Goal: Information Seeking & Learning: Learn about a topic

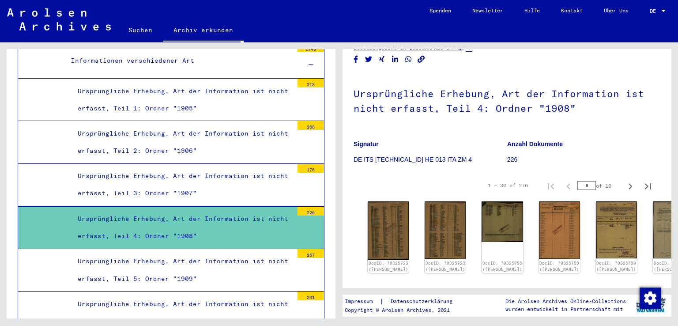
scroll to position [88, 0]
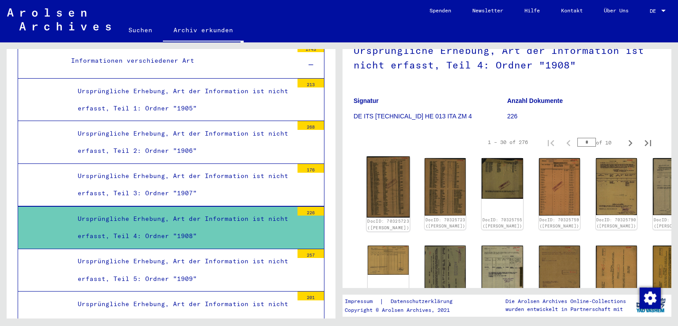
click at [386, 174] on img at bounding box center [388, 186] width 43 height 61
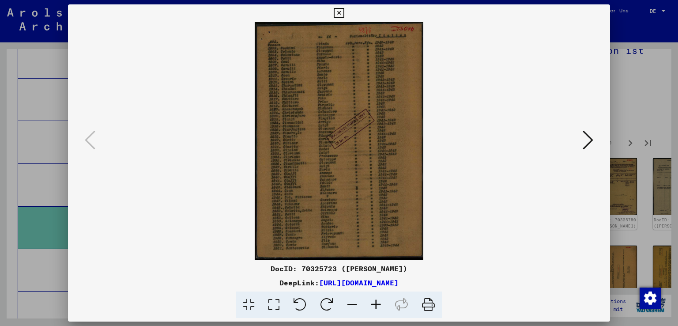
click at [590, 135] on icon at bounding box center [588, 139] width 11 height 21
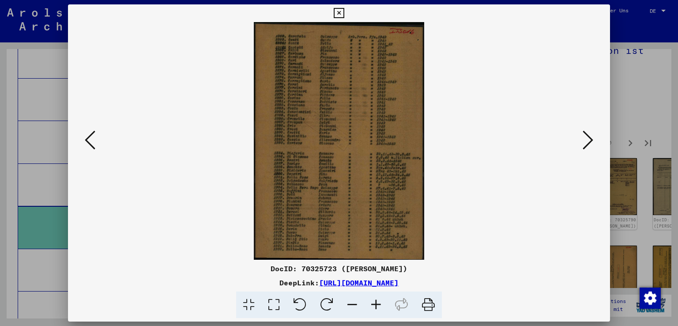
click at [590, 135] on icon at bounding box center [588, 139] width 11 height 21
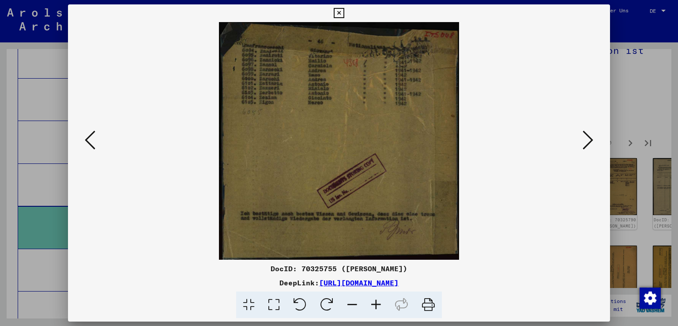
click at [590, 135] on icon at bounding box center [588, 139] width 11 height 21
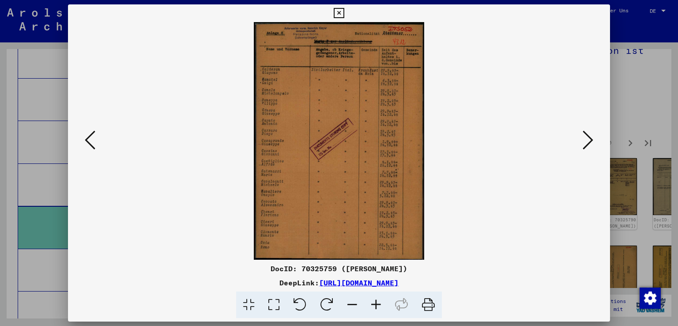
click at [585, 136] on icon at bounding box center [588, 139] width 11 height 21
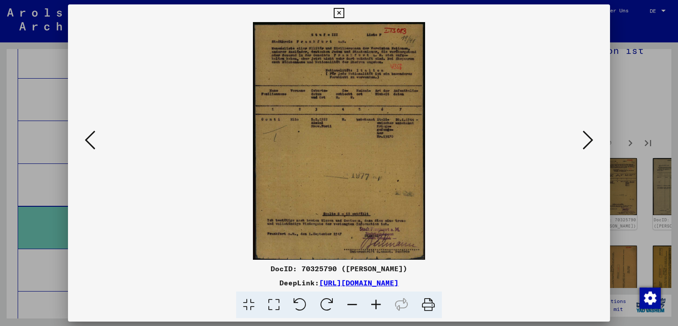
click at [585, 136] on icon at bounding box center [588, 139] width 11 height 21
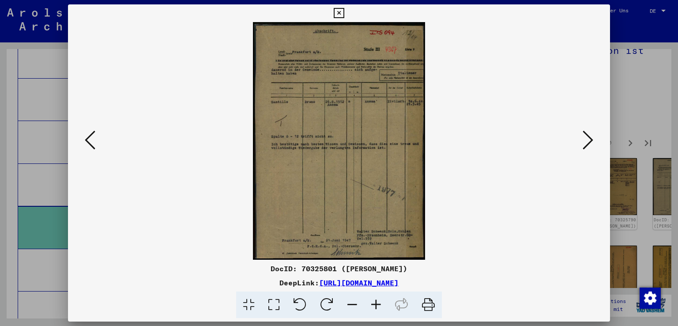
click at [585, 136] on icon at bounding box center [588, 139] width 11 height 21
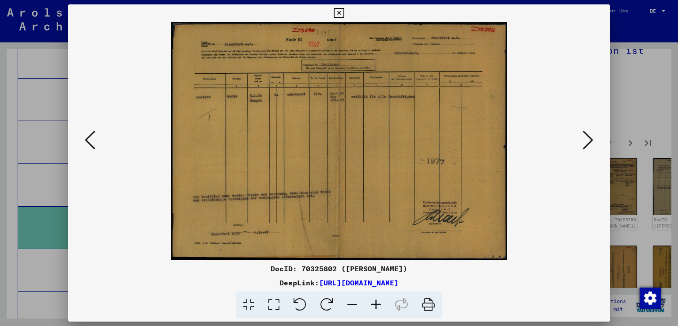
click at [583, 136] on icon at bounding box center [588, 139] width 11 height 21
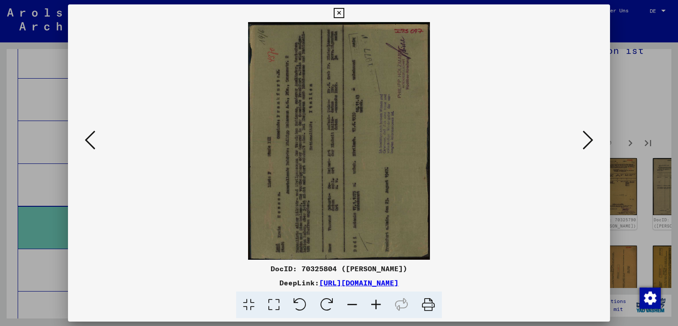
click at [578, 136] on img at bounding box center [339, 141] width 483 height 238
click at [586, 133] on icon at bounding box center [588, 139] width 11 height 21
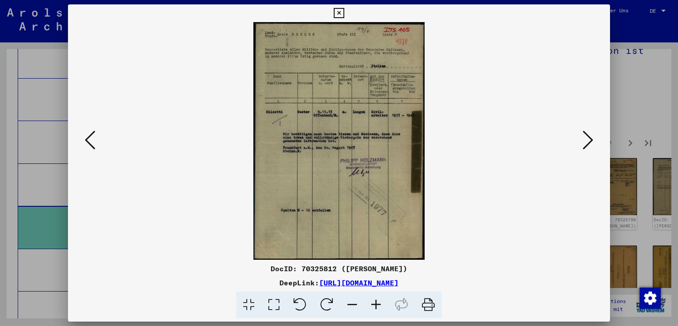
click at [586, 133] on icon at bounding box center [588, 139] width 11 height 21
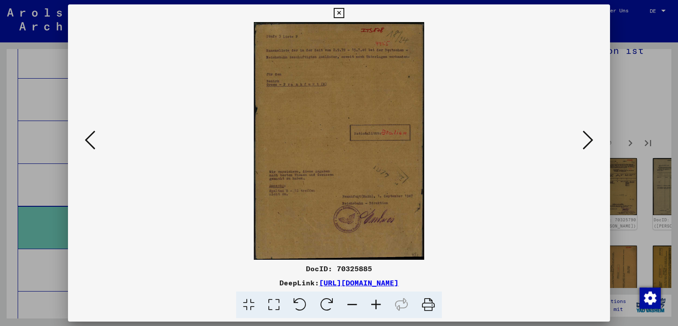
click at [586, 133] on icon at bounding box center [588, 139] width 11 height 21
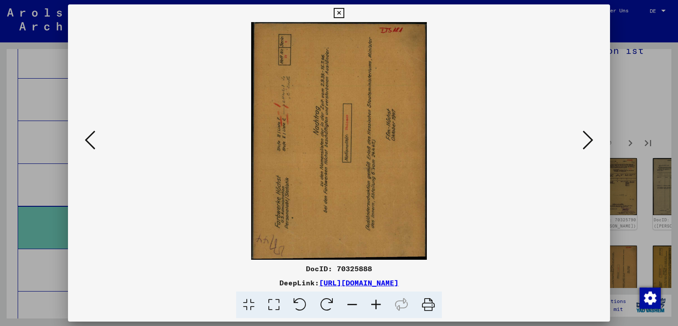
click at [586, 133] on icon at bounding box center [588, 139] width 11 height 21
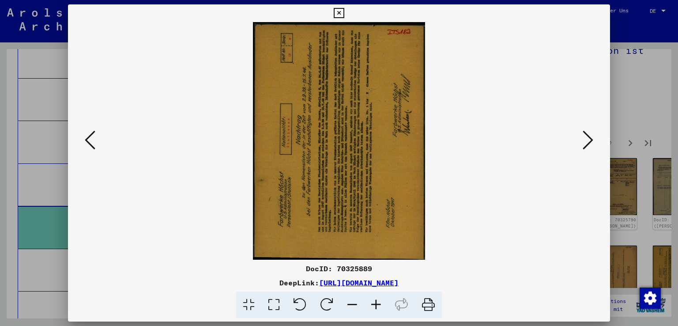
click at [586, 133] on icon at bounding box center [588, 139] width 11 height 21
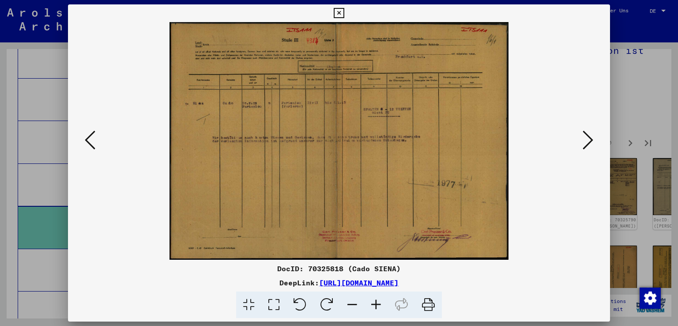
click at [586, 133] on icon at bounding box center [588, 139] width 11 height 21
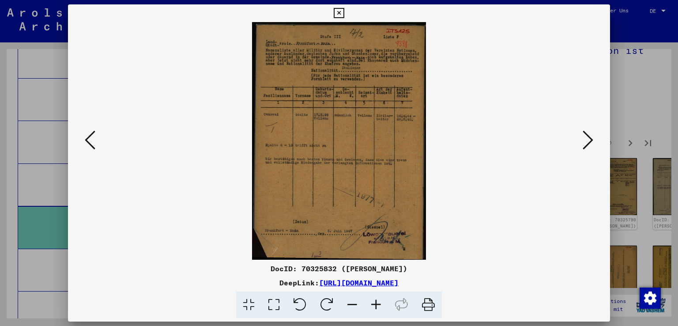
click at [586, 133] on icon at bounding box center [588, 139] width 11 height 21
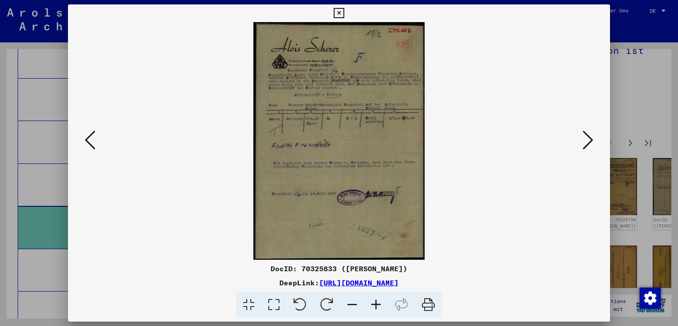
click at [586, 133] on icon at bounding box center [588, 139] width 11 height 21
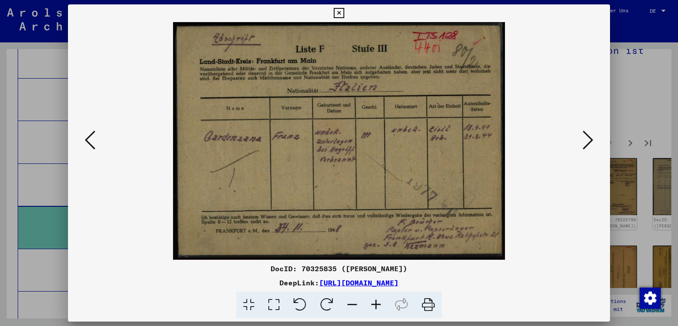
click at [586, 133] on icon at bounding box center [588, 139] width 11 height 21
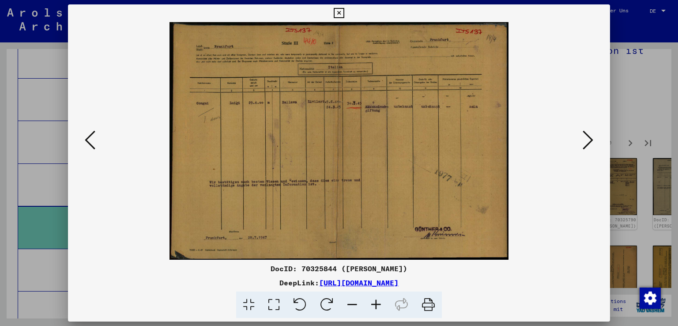
click at [586, 133] on icon at bounding box center [588, 139] width 11 height 21
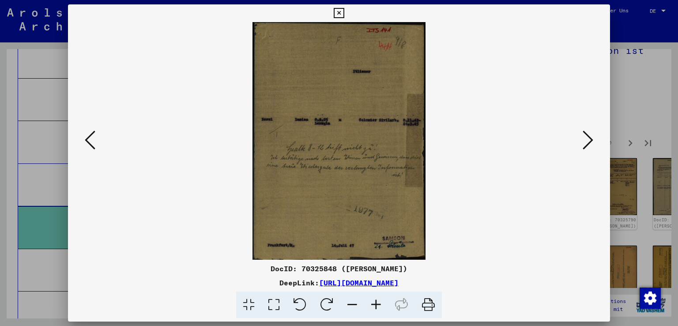
click at [586, 133] on icon at bounding box center [588, 139] width 11 height 21
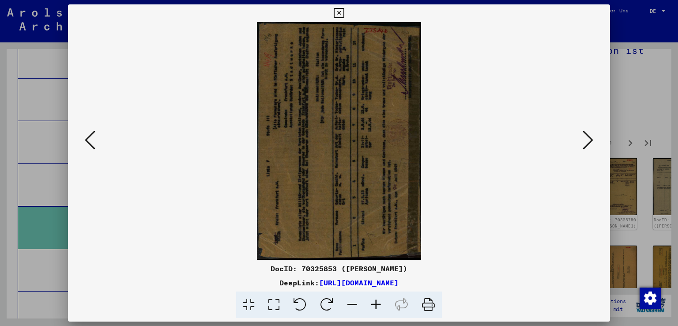
click at [586, 133] on icon at bounding box center [588, 139] width 11 height 21
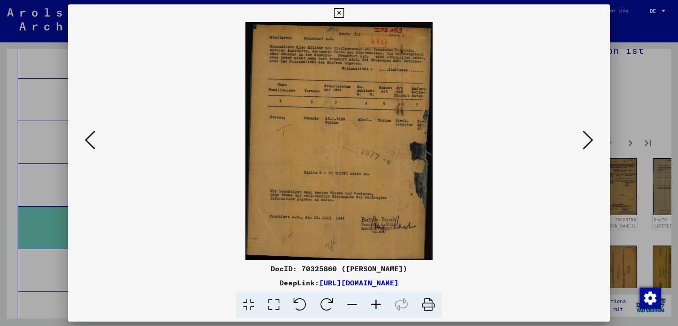
click at [586, 133] on icon at bounding box center [588, 139] width 11 height 21
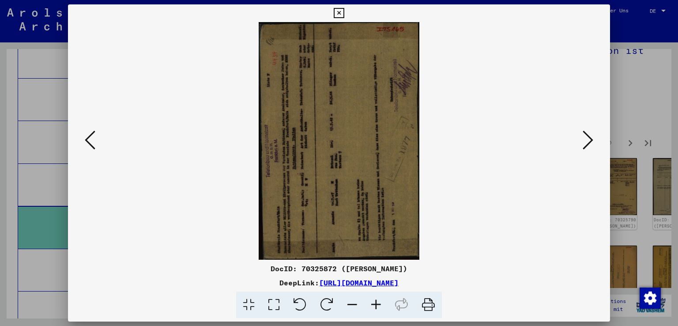
click at [586, 133] on icon at bounding box center [588, 139] width 11 height 21
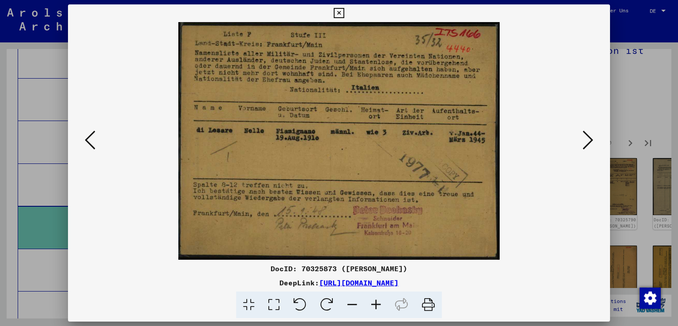
click at [586, 133] on icon at bounding box center [588, 139] width 11 height 21
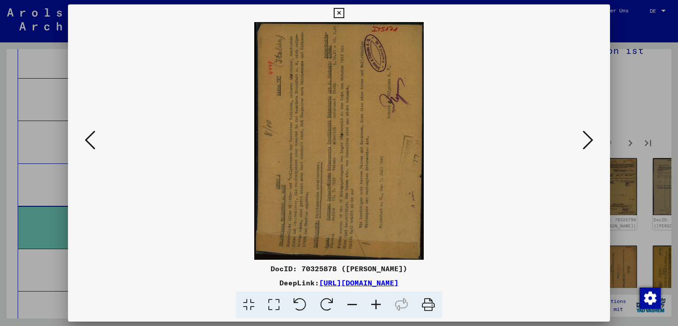
click at [586, 133] on icon at bounding box center [588, 139] width 11 height 21
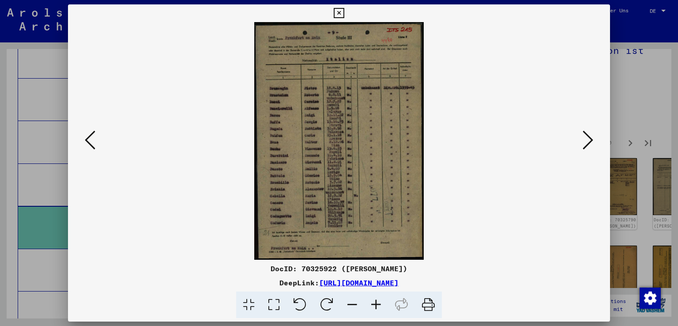
click at [586, 133] on icon at bounding box center [588, 139] width 11 height 21
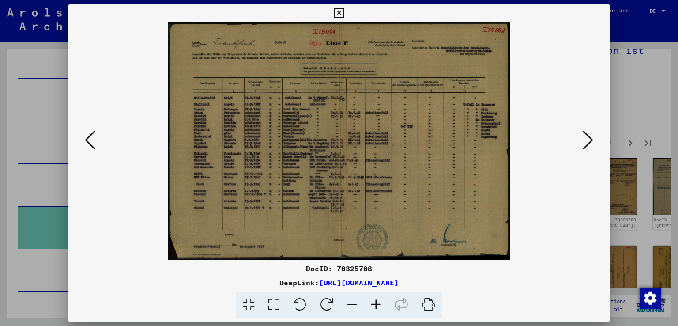
click at [586, 133] on icon at bounding box center [588, 139] width 11 height 21
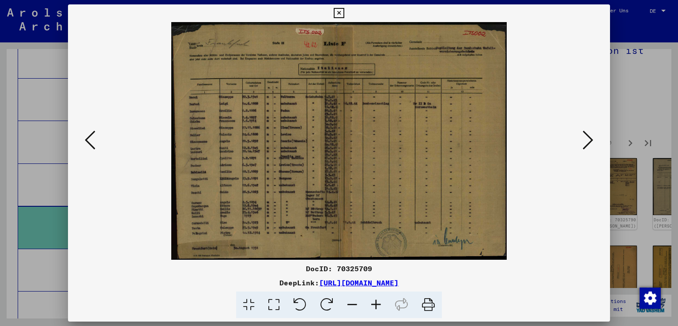
click at [586, 133] on icon at bounding box center [588, 139] width 11 height 21
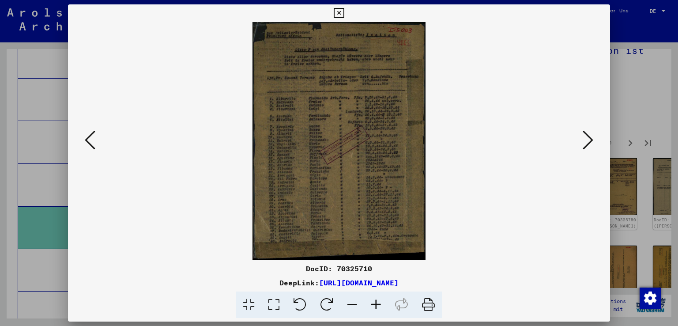
click at [586, 133] on icon at bounding box center [588, 139] width 11 height 21
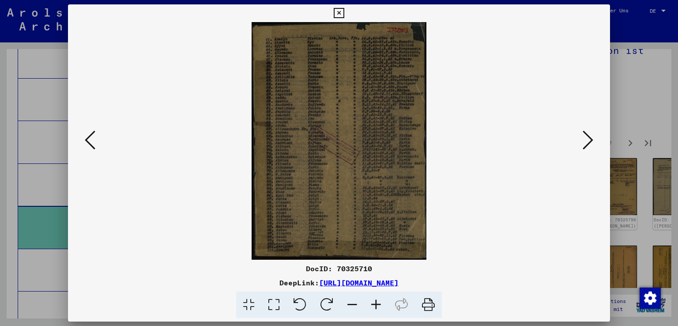
click at [586, 133] on icon at bounding box center [588, 139] width 11 height 21
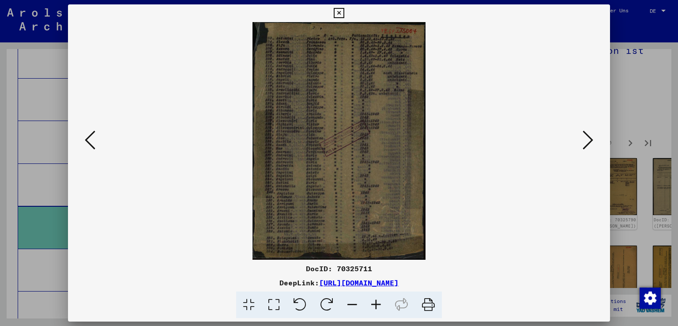
click at [586, 133] on icon at bounding box center [588, 139] width 11 height 21
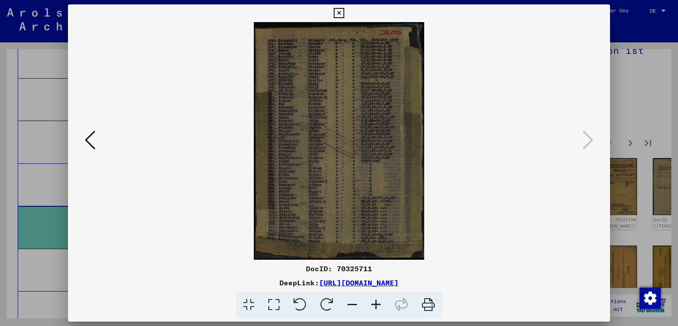
click at [660, 190] on div at bounding box center [339, 163] width 678 height 326
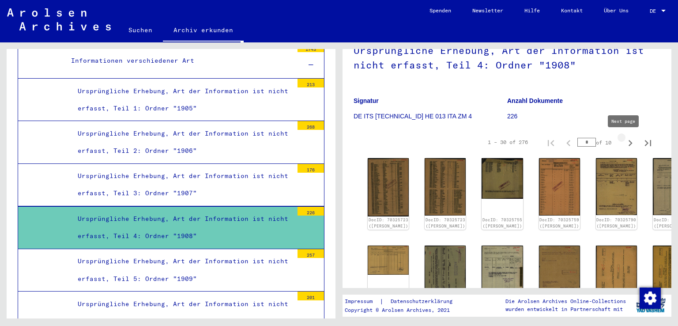
click at [625, 144] on icon "Next page" at bounding box center [630, 143] width 12 height 12
type input "*"
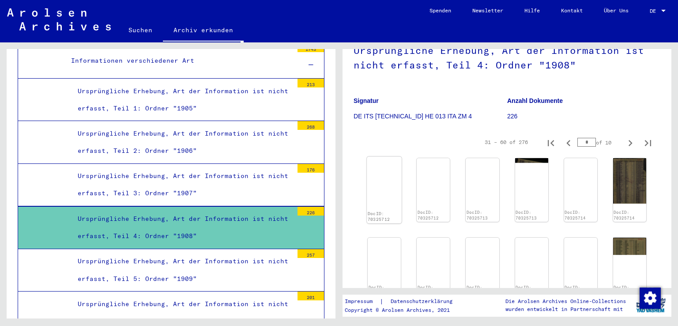
click at [388, 182] on img at bounding box center [384, 180] width 35 height 46
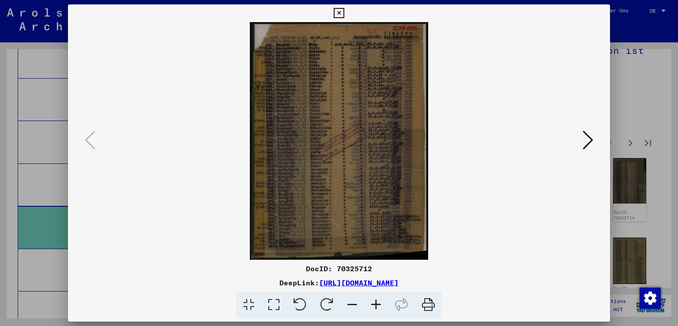
click at [590, 132] on icon at bounding box center [588, 139] width 11 height 21
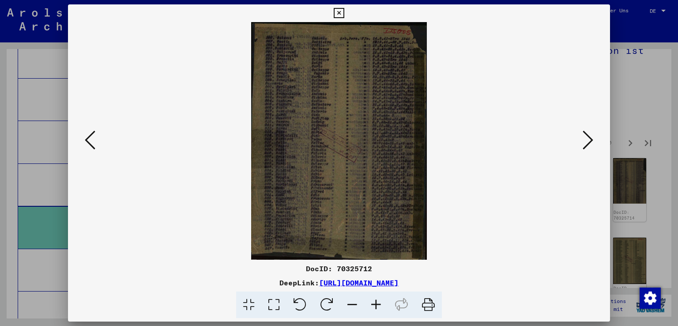
click at [373, 301] on icon at bounding box center [376, 304] width 24 height 27
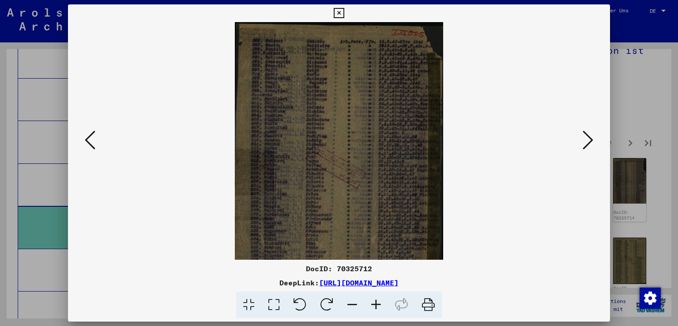
click at [373, 301] on icon at bounding box center [376, 304] width 24 height 27
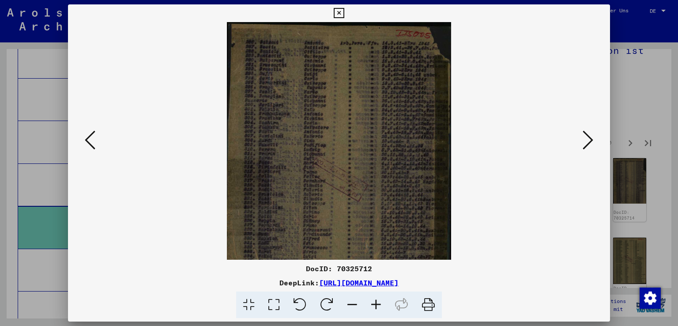
click at [373, 301] on icon at bounding box center [376, 304] width 24 height 27
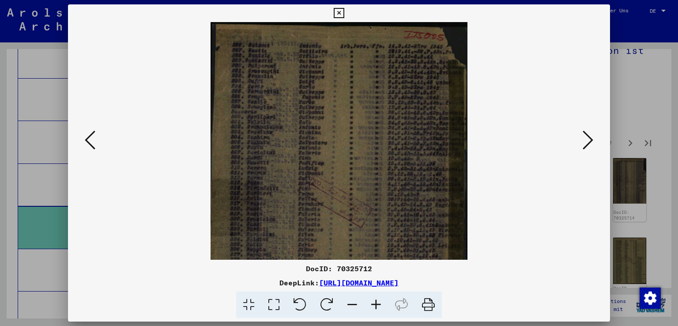
click at [373, 301] on icon at bounding box center [376, 304] width 24 height 27
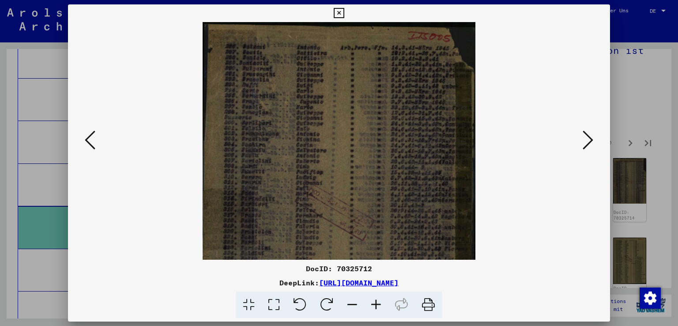
click at [373, 301] on icon at bounding box center [376, 304] width 24 height 27
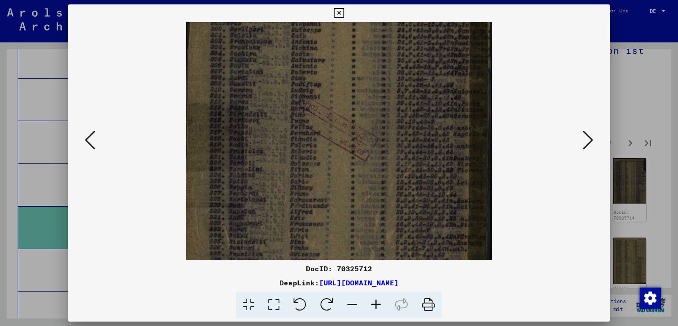
drag, startPoint x: 331, startPoint y: 201, endPoint x: 325, endPoint y: 96, distance: 104.8
click at [325, 96] on img at bounding box center [339, 124] width 306 height 414
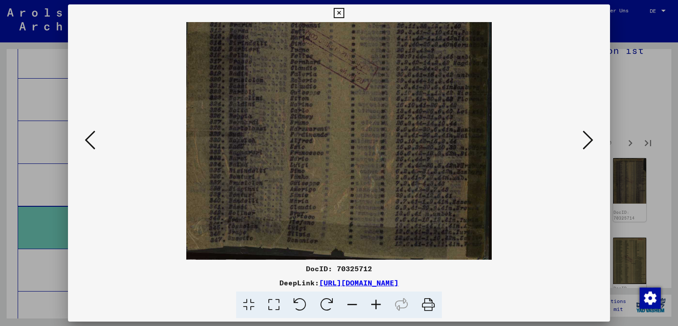
drag, startPoint x: 349, startPoint y: 184, endPoint x: 338, endPoint y: 52, distance: 132.5
click at [336, 39] on img at bounding box center [339, 52] width 306 height 414
click at [585, 136] on icon at bounding box center [588, 139] width 11 height 21
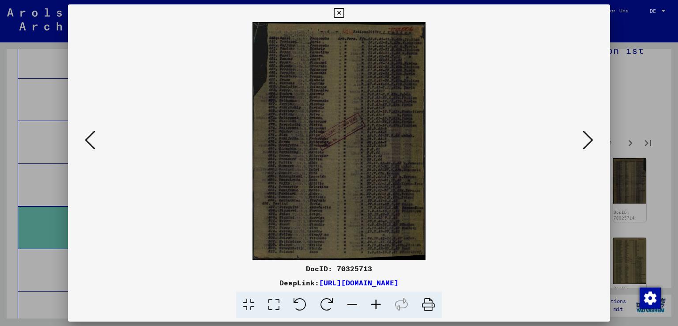
scroll to position [0, 0]
click at [594, 135] on button at bounding box center [588, 140] width 16 height 25
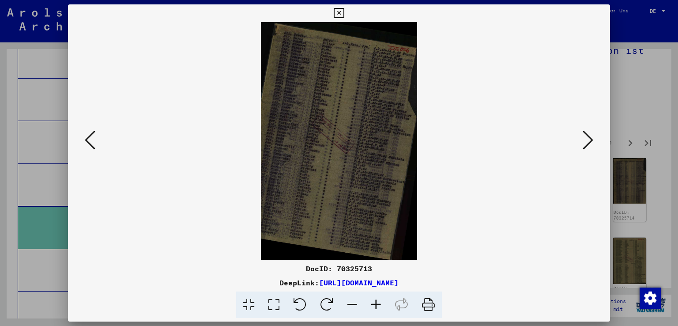
click at [584, 135] on icon at bounding box center [588, 139] width 11 height 21
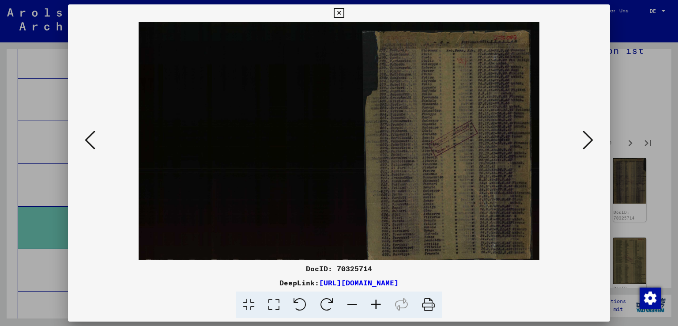
click at [584, 135] on icon at bounding box center [588, 139] width 11 height 21
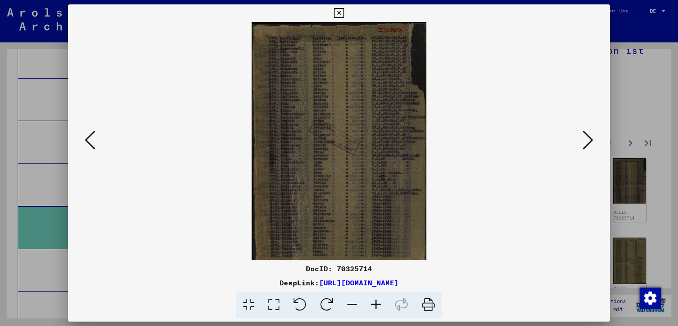
click at [584, 135] on icon at bounding box center [588, 139] width 11 height 21
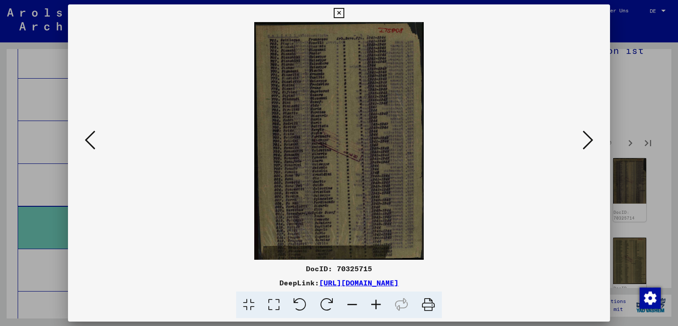
click at [584, 135] on icon at bounding box center [588, 139] width 11 height 21
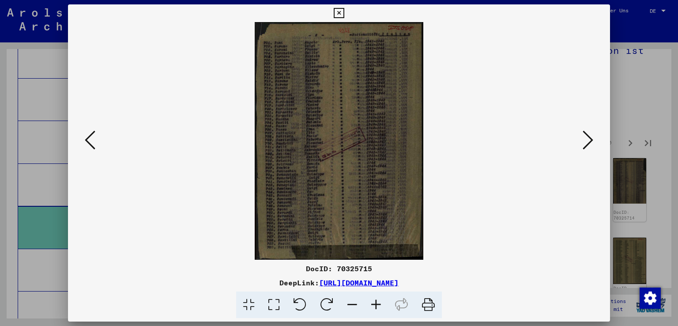
click at [583, 135] on icon at bounding box center [588, 139] width 11 height 21
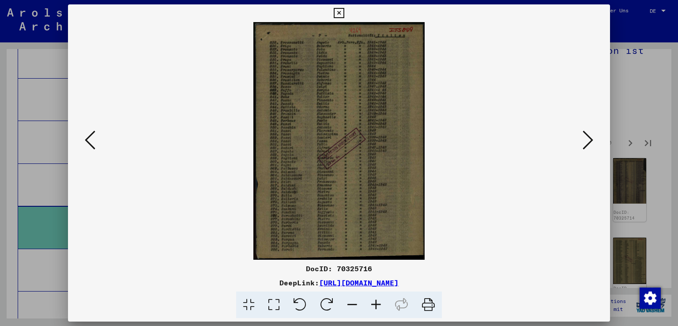
click at [583, 135] on icon at bounding box center [588, 139] width 11 height 21
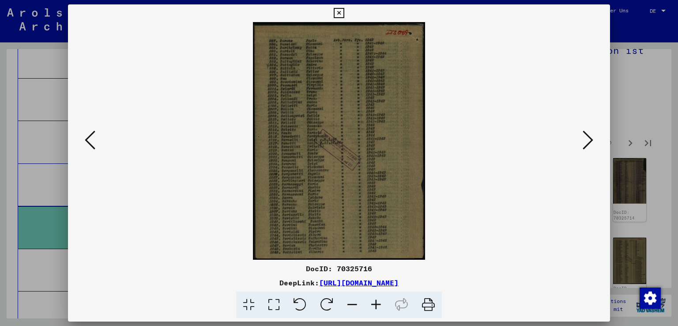
click at [583, 135] on icon at bounding box center [588, 139] width 11 height 21
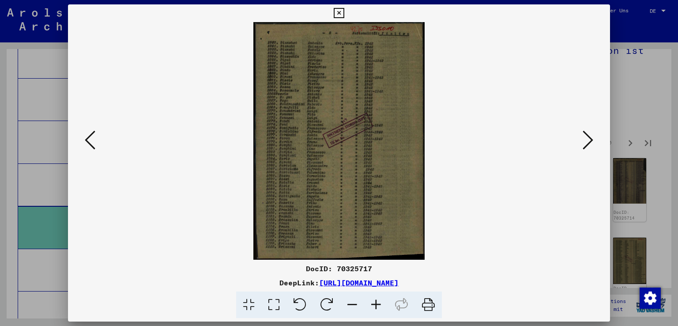
click at [583, 135] on icon at bounding box center [588, 139] width 11 height 21
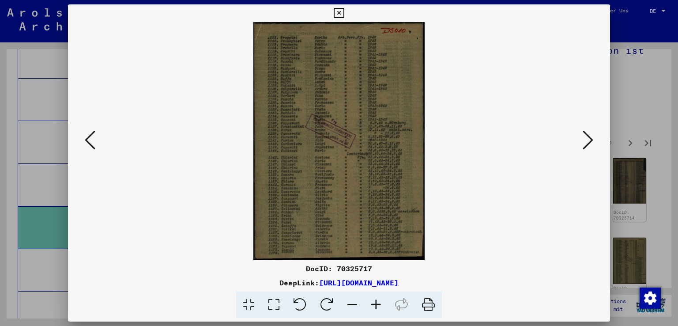
click at [583, 135] on icon at bounding box center [588, 139] width 11 height 21
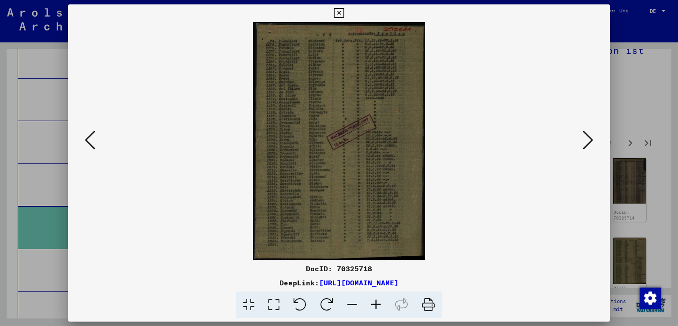
click at [583, 135] on icon at bounding box center [588, 139] width 11 height 21
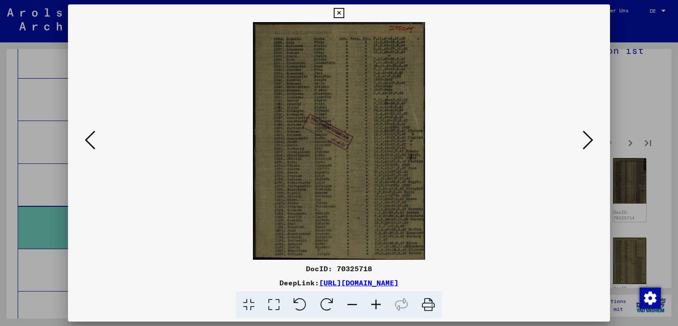
click at [90, 142] on icon at bounding box center [90, 139] width 11 height 21
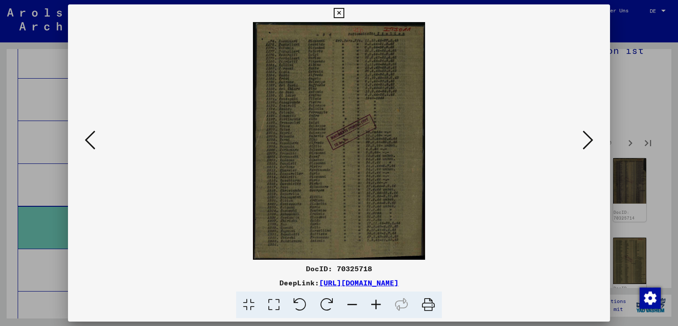
click at [96, 147] on button at bounding box center [90, 140] width 16 height 25
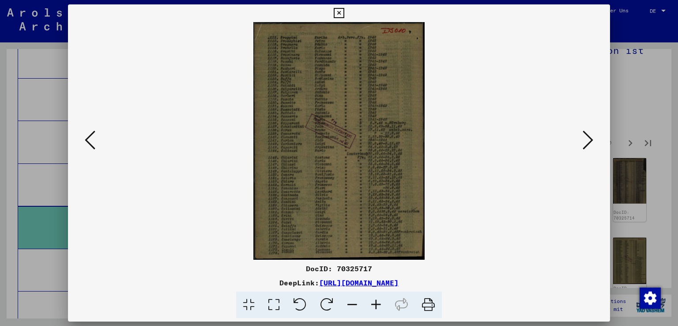
click at [377, 306] on icon at bounding box center [376, 304] width 24 height 27
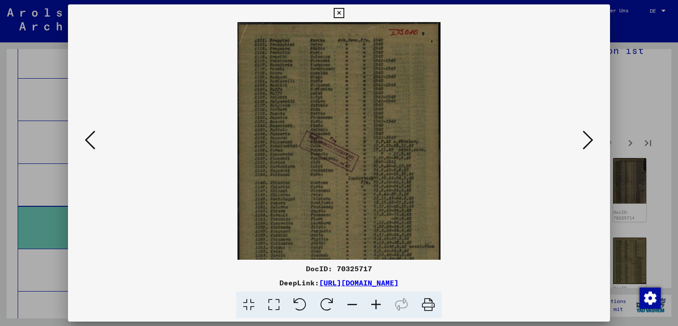
click at [377, 306] on icon at bounding box center [376, 304] width 24 height 27
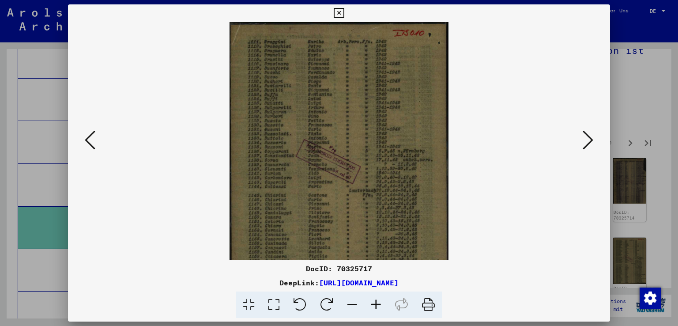
click at [377, 306] on icon at bounding box center [376, 304] width 24 height 27
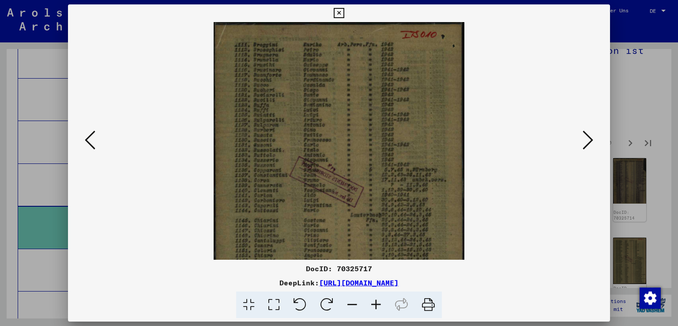
click at [377, 306] on icon at bounding box center [376, 304] width 24 height 27
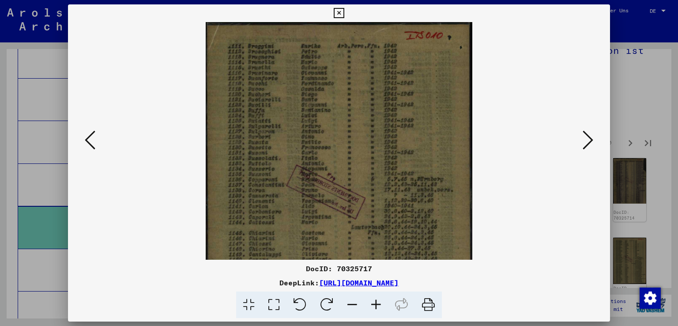
click at [377, 306] on icon at bounding box center [376, 304] width 24 height 27
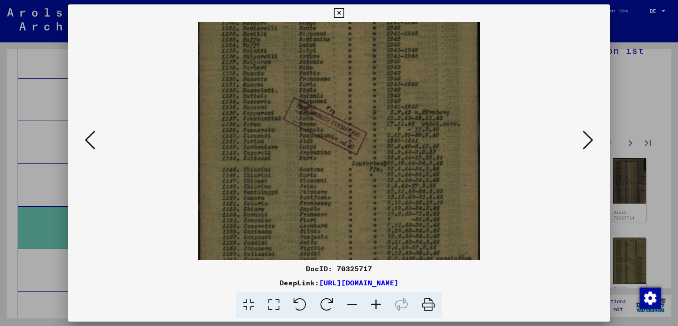
scroll to position [78, 0]
drag, startPoint x: 377, startPoint y: 202, endPoint x: 375, endPoint y: 130, distance: 71.6
click at [375, 130] on img at bounding box center [339, 140] width 283 height 392
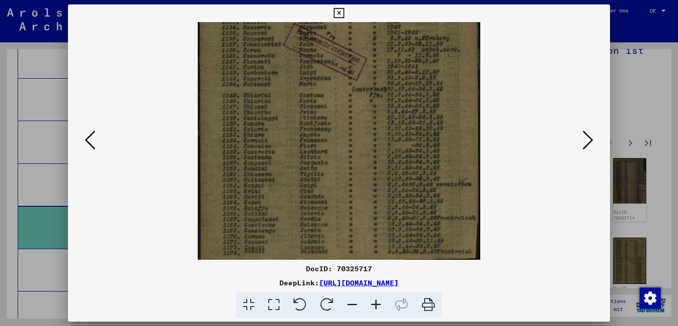
scroll to position [154, 0]
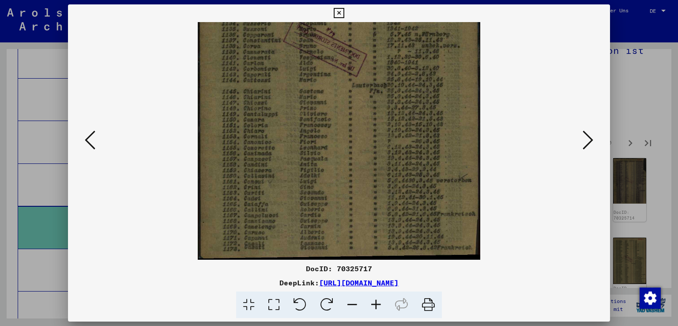
drag, startPoint x: 380, startPoint y: 214, endPoint x: 375, endPoint y: 126, distance: 87.6
click at [375, 126] on img at bounding box center [339, 64] width 283 height 392
click at [592, 136] on icon at bounding box center [588, 139] width 11 height 21
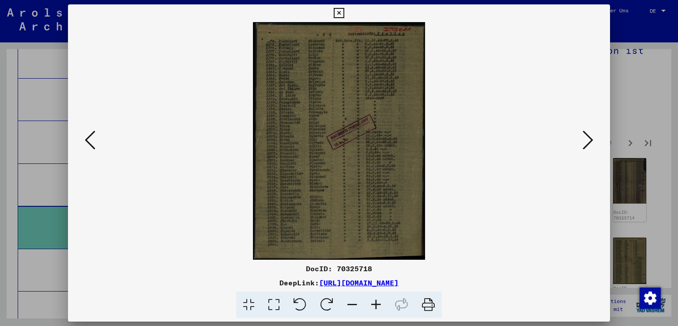
scroll to position [0, 0]
click at [377, 305] on icon at bounding box center [376, 304] width 24 height 27
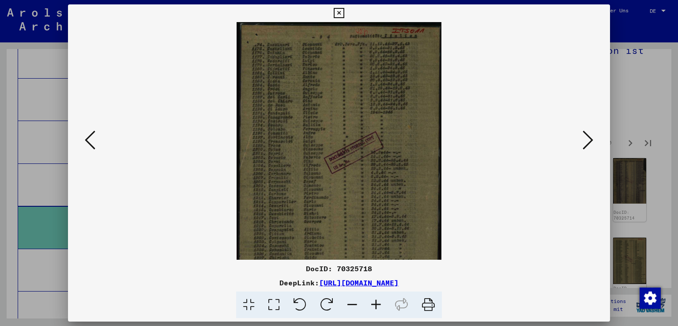
click at [377, 305] on icon at bounding box center [376, 304] width 24 height 27
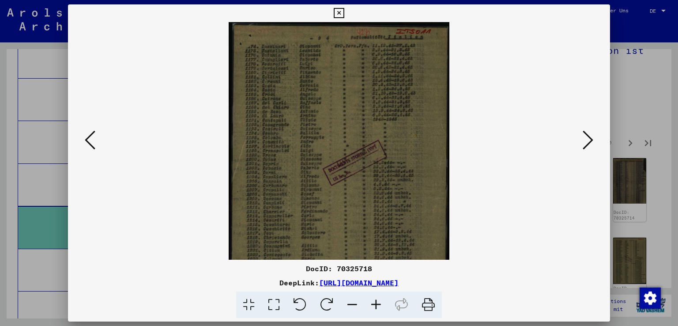
click at [377, 305] on icon at bounding box center [376, 304] width 24 height 27
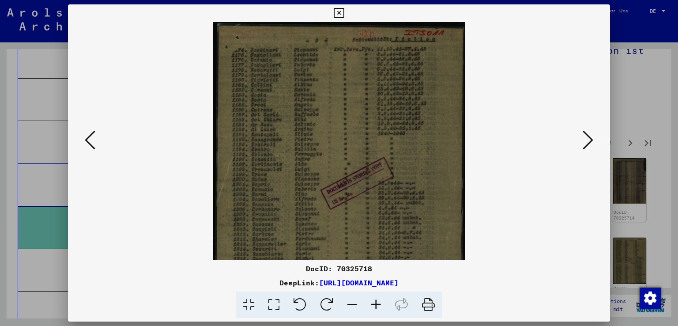
click at [377, 305] on icon at bounding box center [376, 304] width 24 height 27
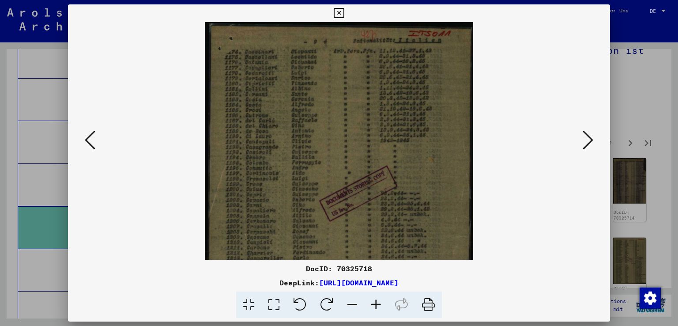
click at [377, 305] on icon at bounding box center [376, 304] width 24 height 27
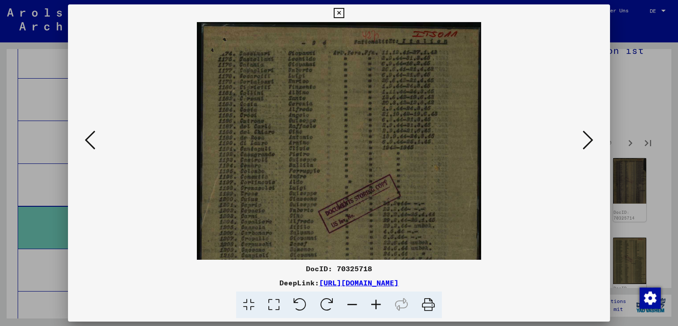
click at [377, 305] on icon at bounding box center [376, 304] width 24 height 27
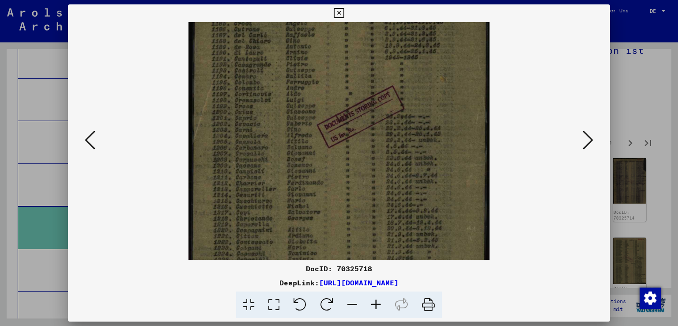
drag, startPoint x: 357, startPoint y: 209, endPoint x: 348, endPoint y: 113, distance: 95.8
click at [348, 113] on img at bounding box center [339, 132] width 301 height 414
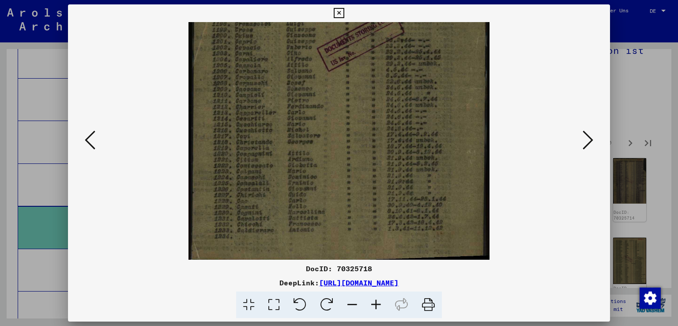
scroll to position [175, 0]
drag, startPoint x: 362, startPoint y: 218, endPoint x: 362, endPoint y: 142, distance: 76.0
click at [362, 142] on img at bounding box center [339, 54] width 301 height 414
click at [589, 136] on icon at bounding box center [588, 139] width 11 height 21
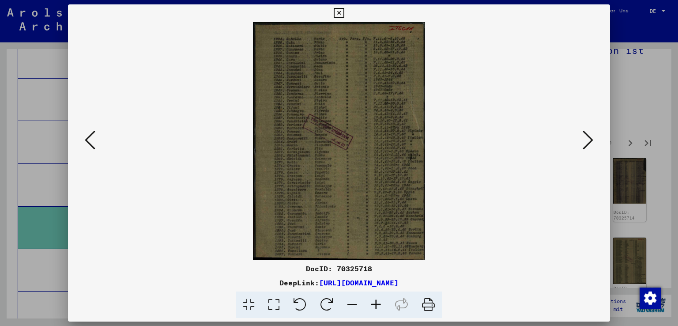
click at [373, 306] on icon at bounding box center [376, 304] width 24 height 27
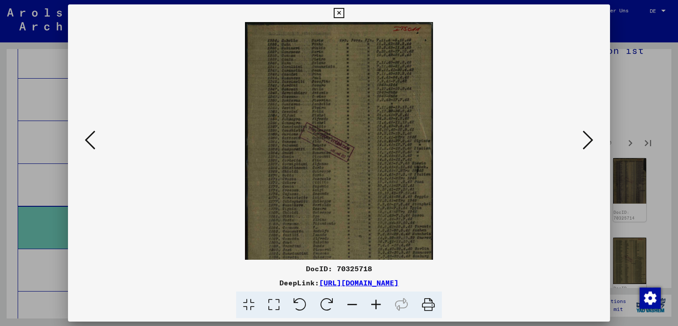
click at [373, 306] on icon at bounding box center [376, 304] width 24 height 27
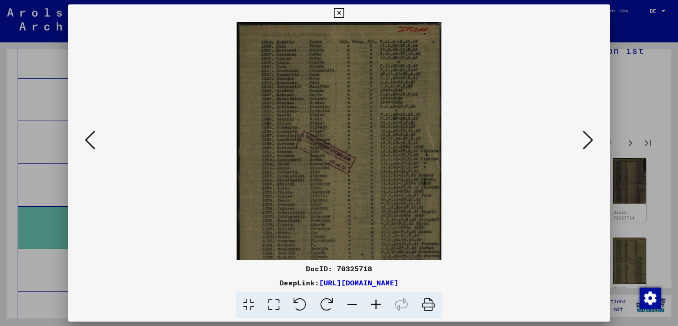
click at [373, 306] on icon at bounding box center [376, 304] width 24 height 27
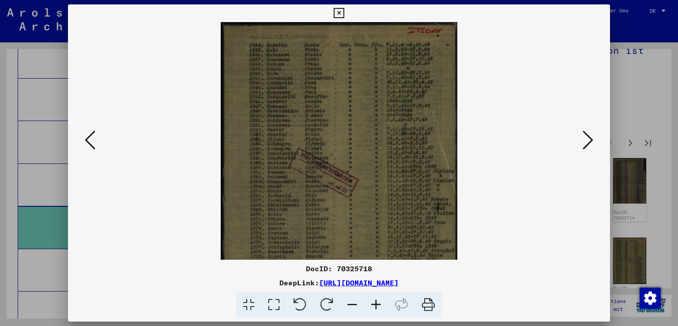
click at [373, 306] on icon at bounding box center [376, 304] width 24 height 27
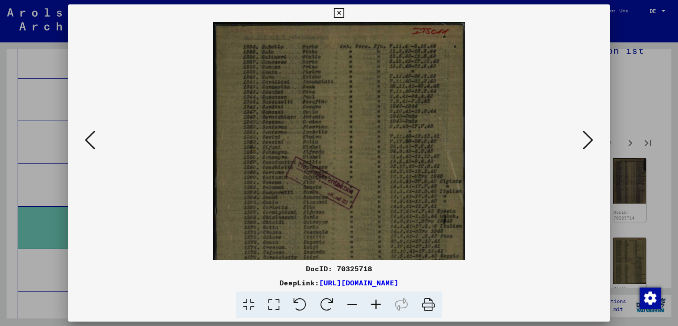
click at [373, 306] on icon at bounding box center [376, 304] width 24 height 27
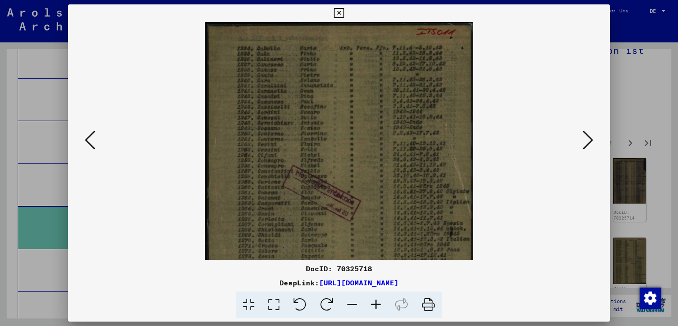
click at [373, 306] on icon at bounding box center [376, 304] width 24 height 27
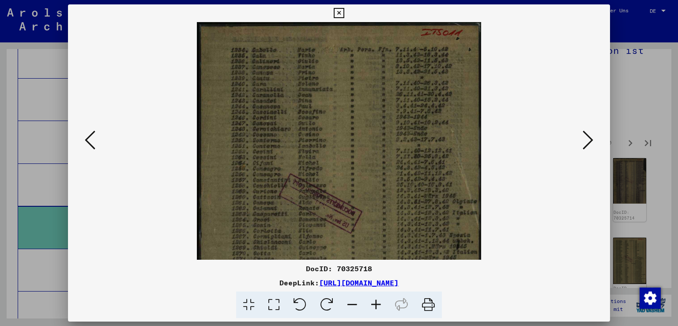
click at [373, 306] on icon at bounding box center [376, 304] width 24 height 27
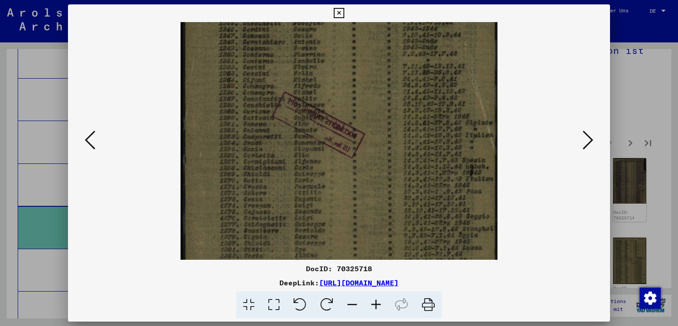
drag, startPoint x: 373, startPoint y: 219, endPoint x: 359, endPoint y: 124, distance: 96.5
click at [359, 124] on img at bounding box center [339, 141] width 317 height 436
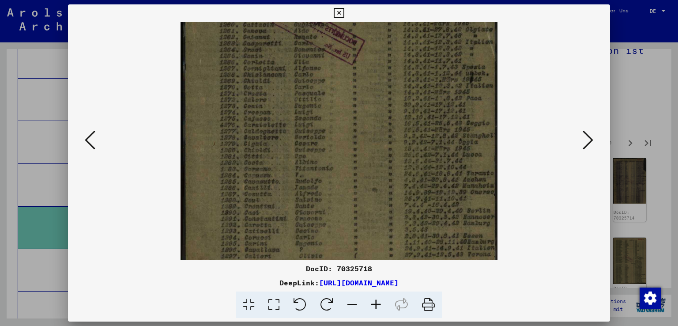
drag, startPoint x: 367, startPoint y: 209, endPoint x: 367, endPoint y: 122, distance: 87.4
click at [367, 122] on img at bounding box center [339, 48] width 317 height 436
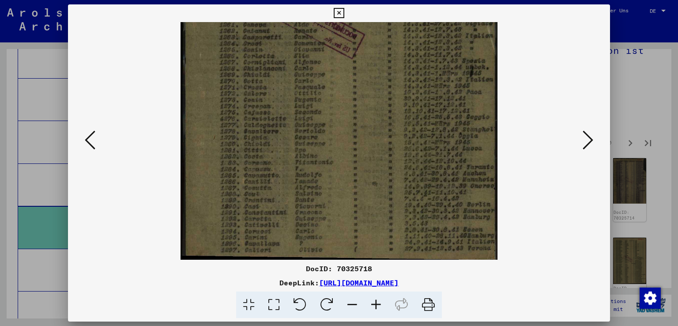
drag, startPoint x: 371, startPoint y: 207, endPoint x: 367, endPoint y: 158, distance: 49.2
click at [367, 158] on img at bounding box center [339, 42] width 317 height 436
click at [585, 129] on icon at bounding box center [588, 139] width 11 height 21
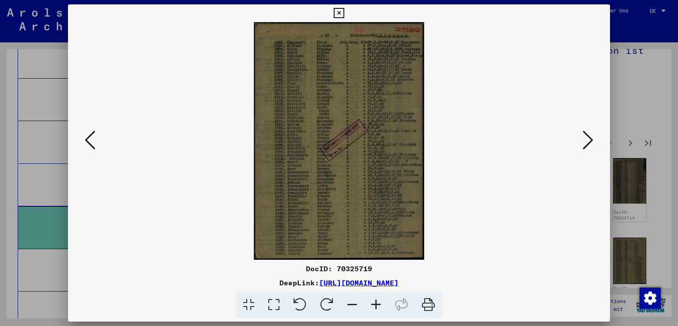
click at [378, 299] on icon at bounding box center [376, 304] width 24 height 27
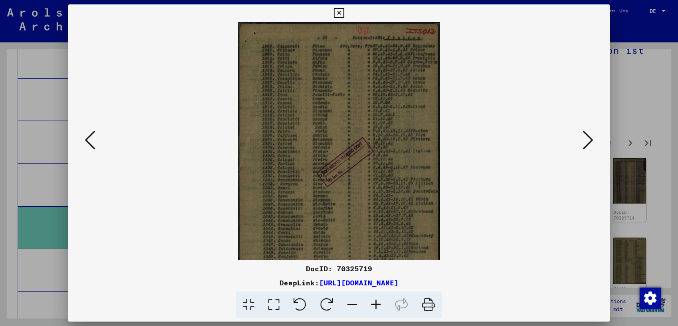
click at [378, 299] on icon at bounding box center [376, 304] width 24 height 27
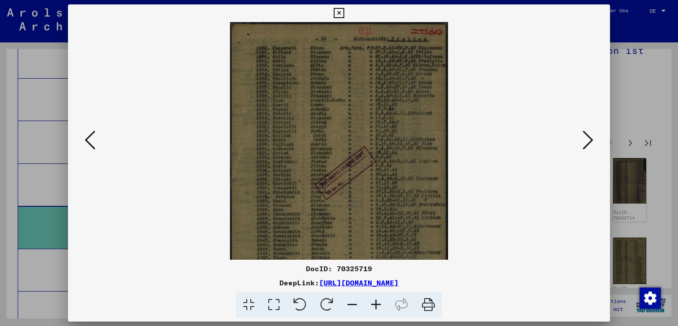
click at [378, 299] on icon at bounding box center [376, 304] width 24 height 27
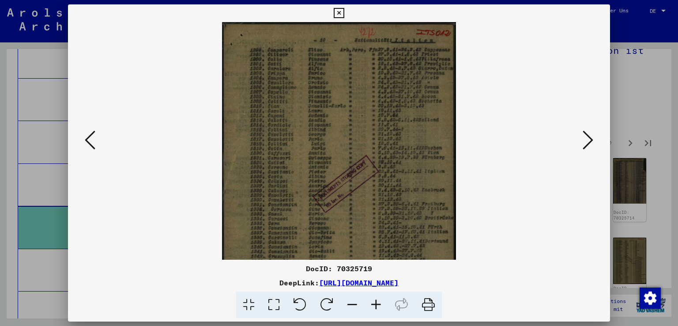
click at [378, 299] on icon at bounding box center [376, 304] width 24 height 27
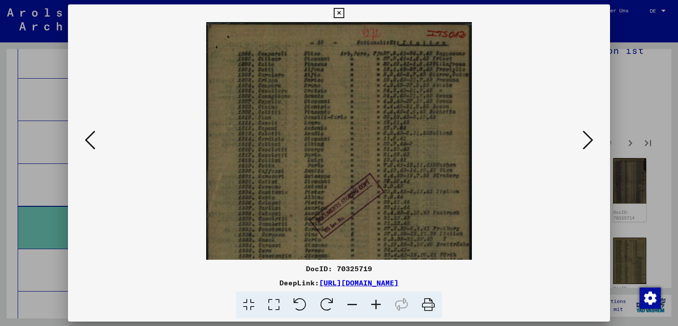
click at [378, 299] on icon at bounding box center [376, 304] width 24 height 27
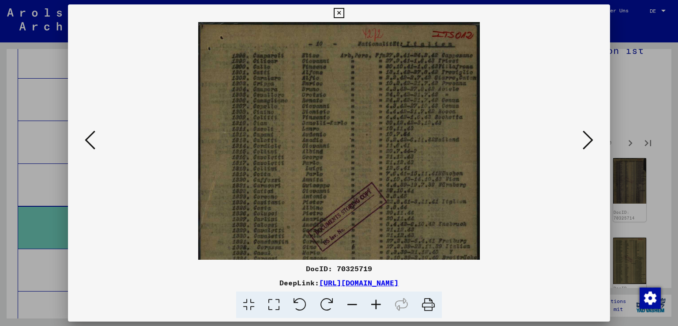
click at [378, 299] on icon at bounding box center [376, 304] width 24 height 27
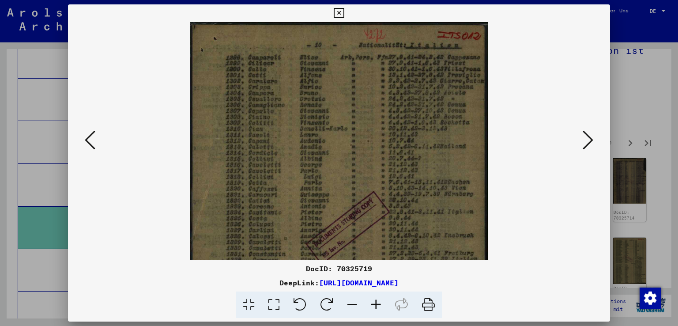
click at [378, 299] on icon at bounding box center [376, 304] width 24 height 27
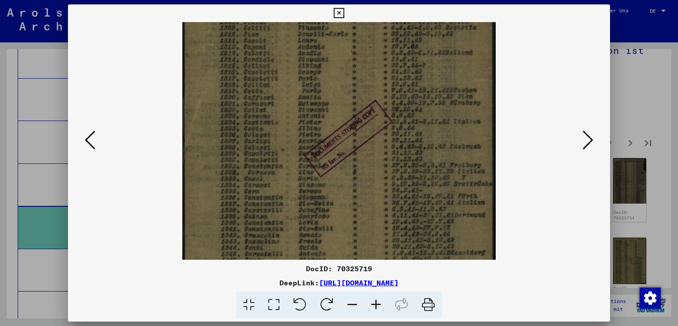
drag, startPoint x: 364, startPoint y: 204, endPoint x: 346, endPoint y: 106, distance: 99.7
click at [346, 104] on img at bounding box center [339, 140] width 314 height 436
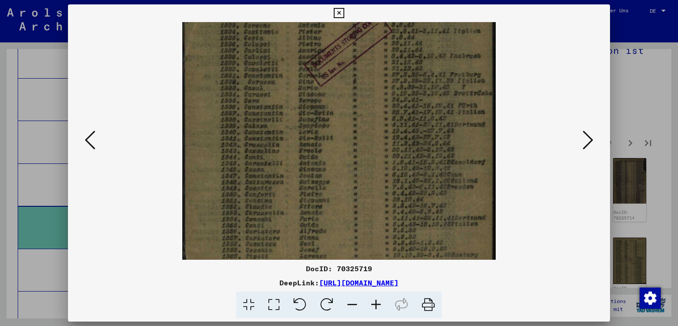
scroll to position [198, 0]
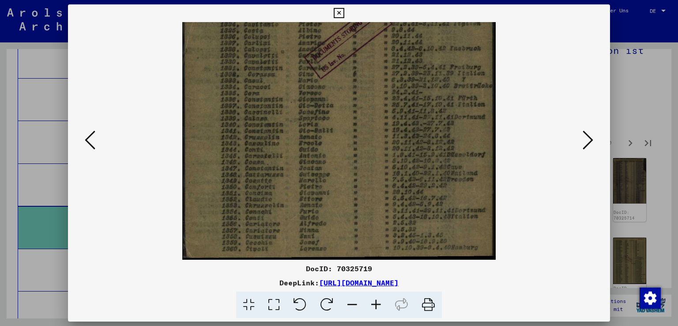
drag, startPoint x: 355, startPoint y: 209, endPoint x: 347, endPoint y: 113, distance: 95.7
click at [347, 114] on img at bounding box center [339, 42] width 314 height 436
drag, startPoint x: 363, startPoint y: 212, endPoint x: 363, endPoint y: 189, distance: 23.4
click at [363, 189] on img at bounding box center [339, 42] width 314 height 436
click at [590, 130] on icon at bounding box center [588, 139] width 11 height 21
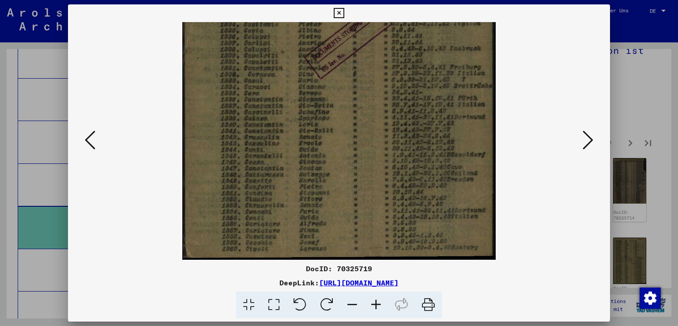
scroll to position [0, 0]
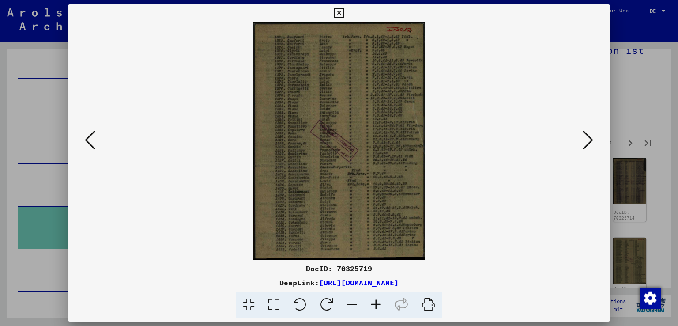
click at [378, 303] on icon at bounding box center [376, 304] width 24 height 27
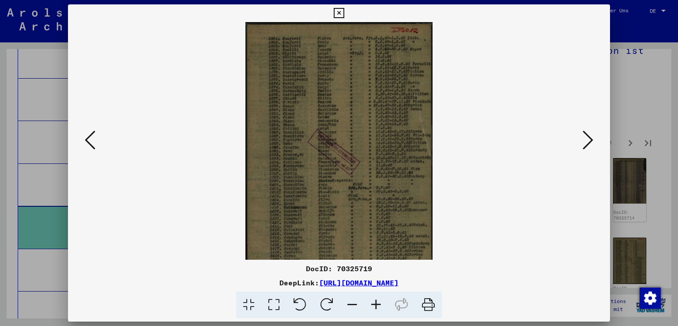
click at [378, 303] on icon at bounding box center [376, 304] width 24 height 27
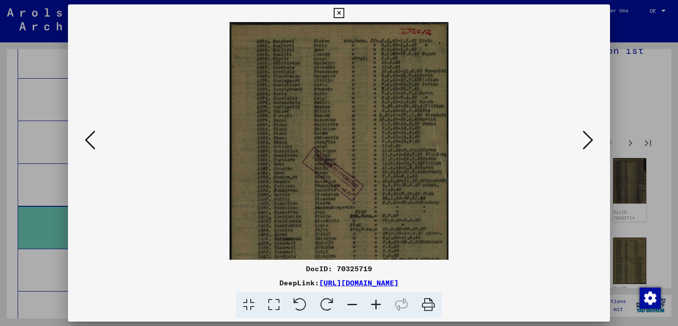
click at [378, 303] on icon at bounding box center [376, 304] width 24 height 27
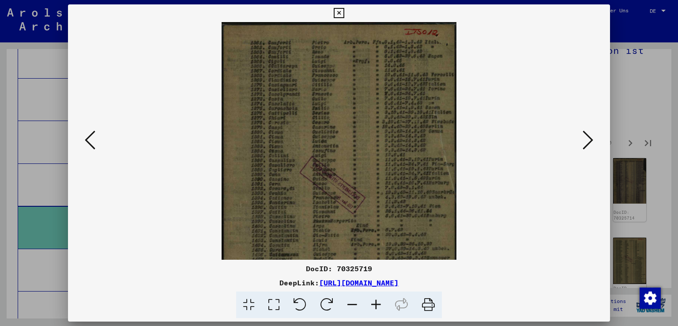
click at [378, 303] on icon at bounding box center [376, 304] width 24 height 27
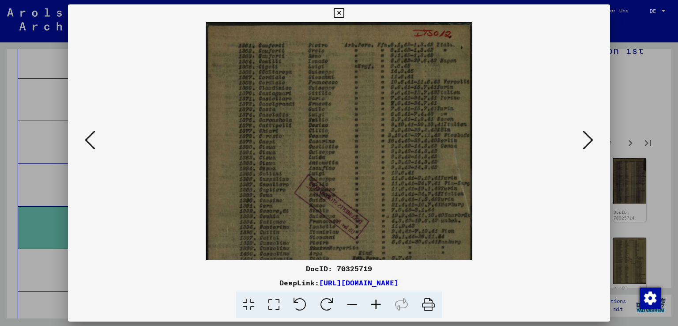
click at [378, 303] on icon at bounding box center [376, 304] width 24 height 27
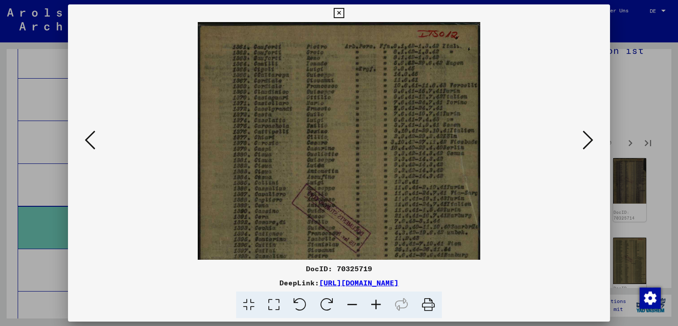
click at [378, 303] on icon at bounding box center [376, 304] width 24 height 27
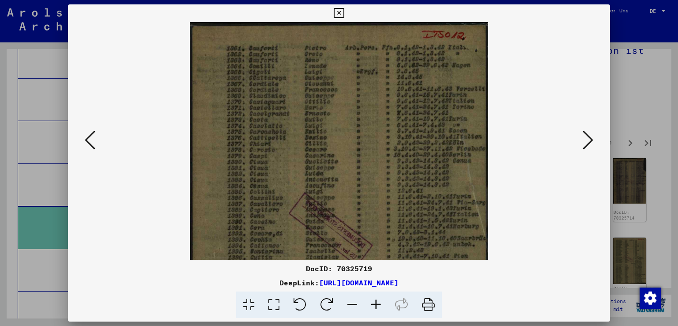
click at [378, 303] on icon at bounding box center [376, 304] width 24 height 27
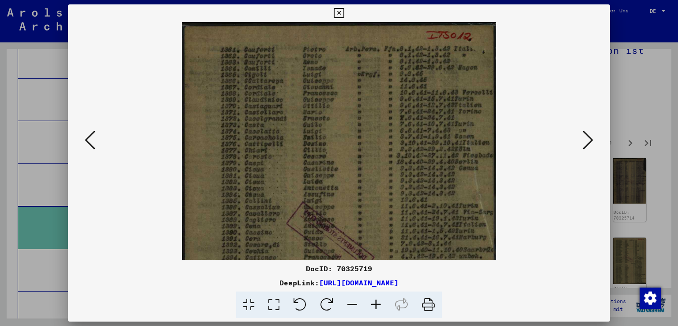
click at [378, 303] on icon at bounding box center [376, 304] width 24 height 27
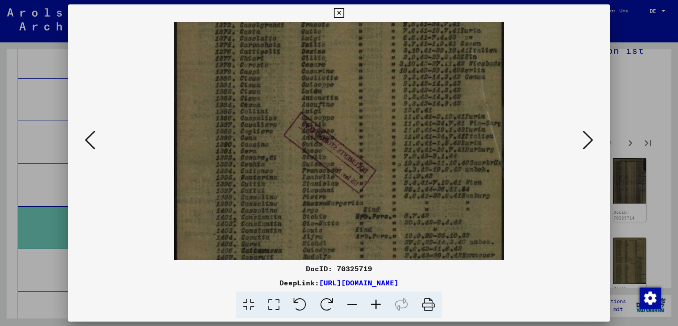
drag, startPoint x: 357, startPoint y: 213, endPoint x: 340, endPoint y: 115, distance: 99.5
click at [340, 115] on img at bounding box center [339, 153] width 331 height 458
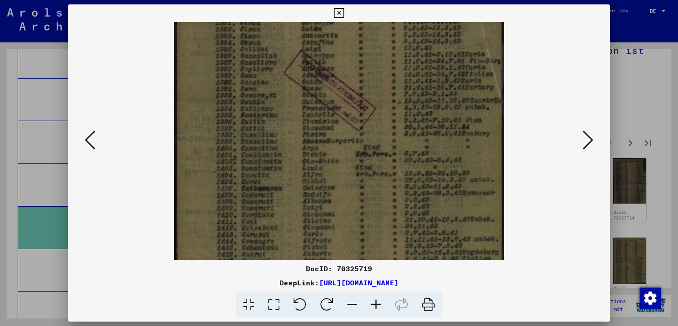
drag, startPoint x: 345, startPoint y: 179, endPoint x: 332, endPoint y: 117, distance: 63.2
click at [332, 117] on img at bounding box center [339, 90] width 331 height 458
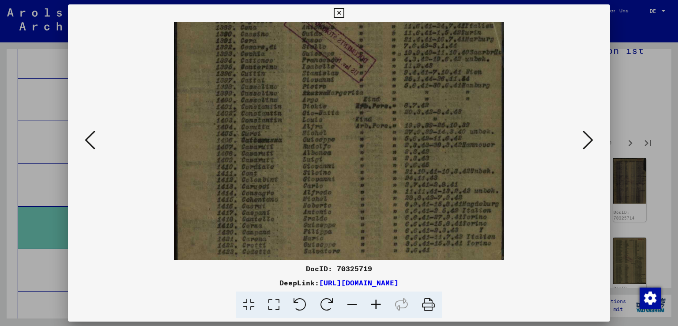
scroll to position [221, 0]
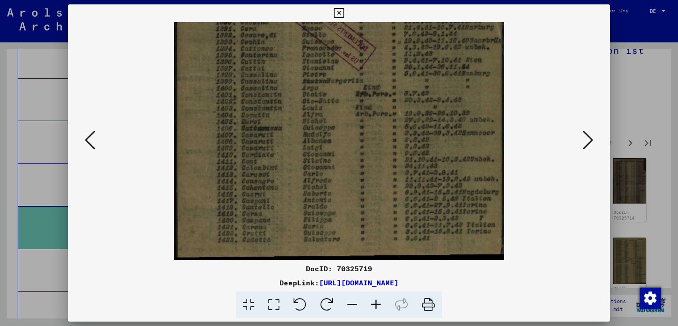
drag, startPoint x: 328, startPoint y: 192, endPoint x: 318, endPoint y: 108, distance: 84.1
click at [318, 108] on img at bounding box center [339, 30] width 331 height 458
click at [585, 133] on icon at bounding box center [588, 139] width 11 height 21
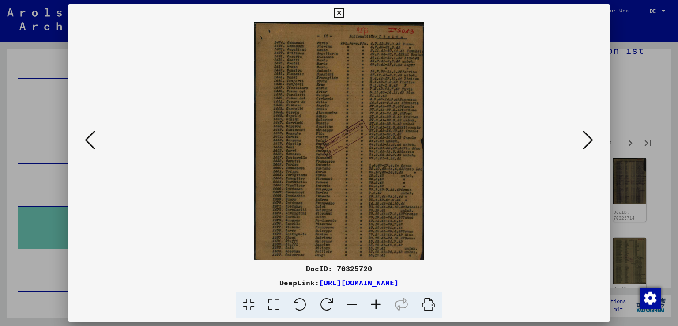
click at [381, 304] on icon at bounding box center [376, 304] width 24 height 27
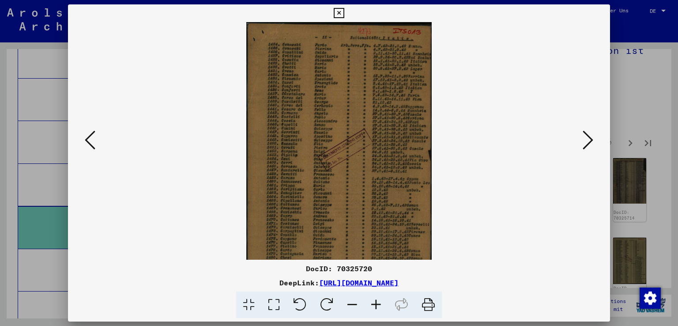
click at [381, 304] on icon at bounding box center [376, 304] width 24 height 27
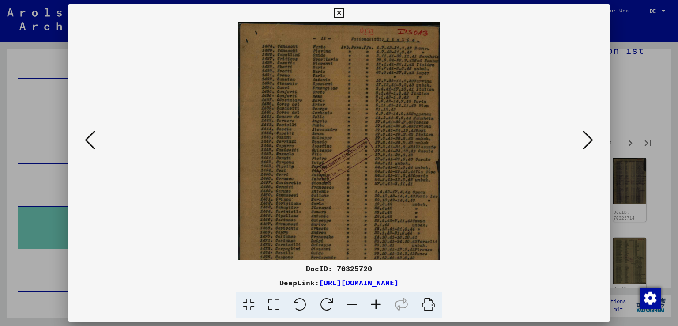
click at [381, 304] on icon at bounding box center [376, 304] width 24 height 27
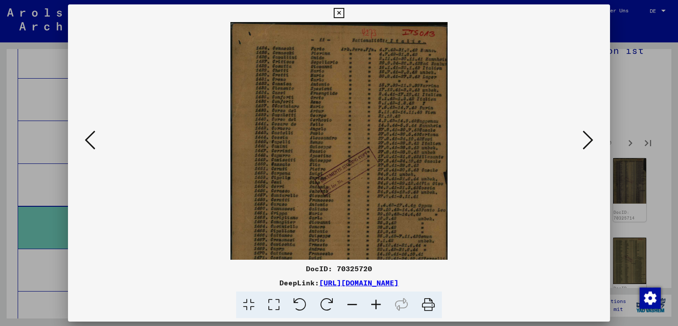
click at [381, 304] on icon at bounding box center [376, 304] width 24 height 27
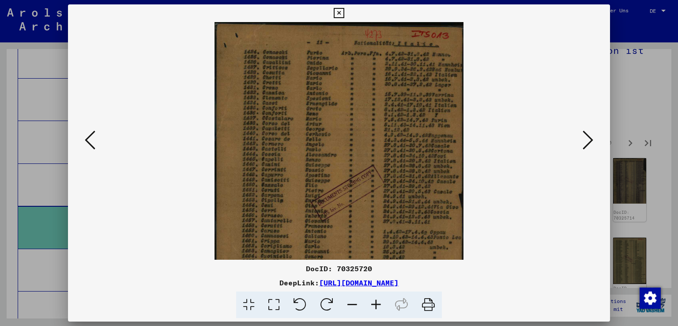
click at [381, 304] on icon at bounding box center [376, 304] width 24 height 27
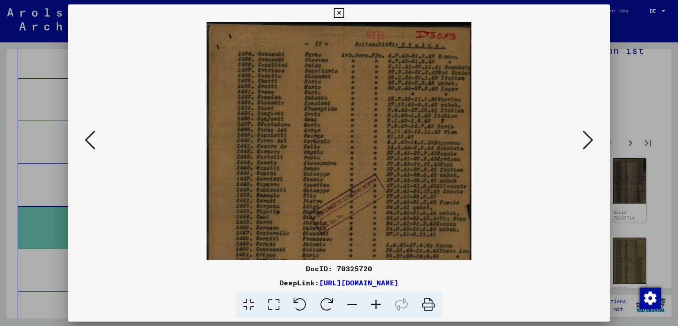
click at [381, 304] on icon at bounding box center [376, 304] width 24 height 27
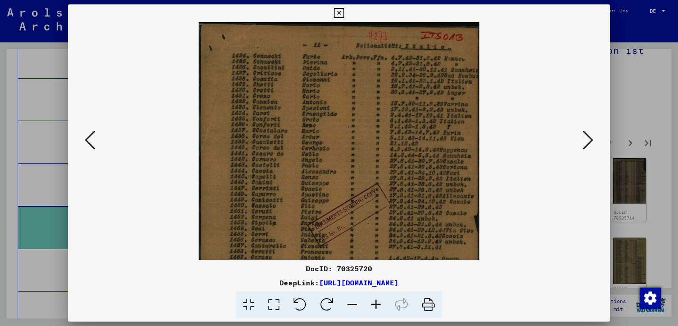
click at [381, 304] on icon at bounding box center [376, 304] width 24 height 27
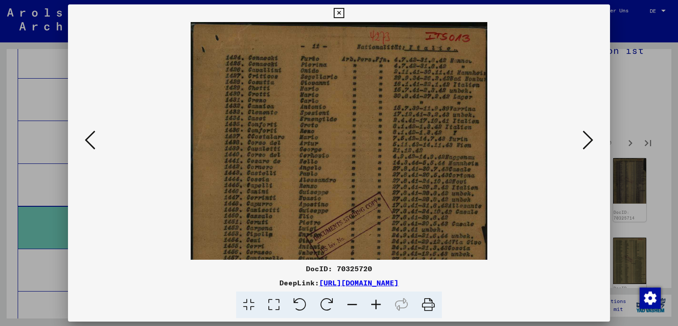
click at [381, 304] on icon at bounding box center [376, 304] width 24 height 27
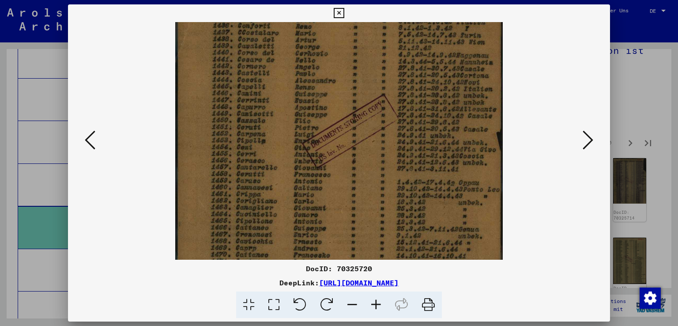
drag, startPoint x: 372, startPoint y: 212, endPoint x: 354, endPoint y: 96, distance: 117.1
click at [354, 96] on img at bounding box center [339, 135] width 328 height 458
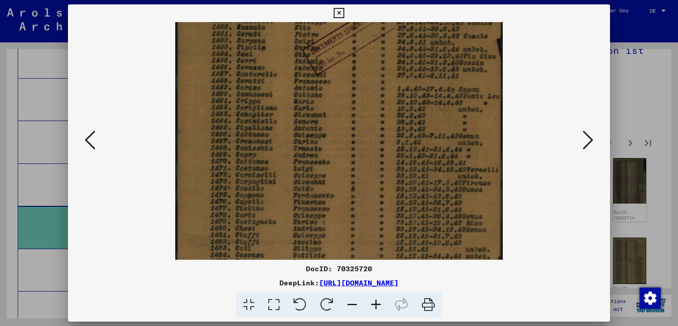
scroll to position [221, 0]
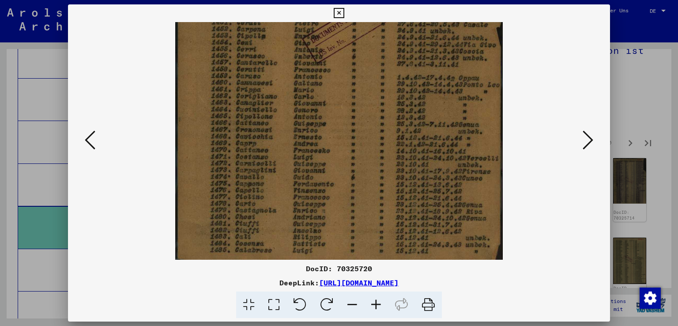
drag, startPoint x: 378, startPoint y: 187, endPoint x: 358, endPoint y: 79, distance: 109.7
click at [358, 79] on img at bounding box center [339, 30] width 328 height 458
click at [587, 133] on icon at bounding box center [588, 139] width 11 height 21
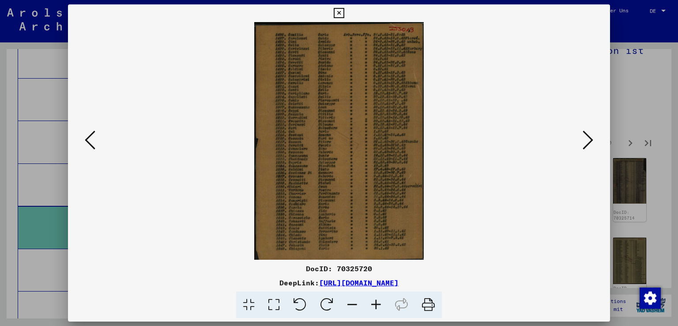
scroll to position [0, 0]
click at [375, 299] on icon at bounding box center [376, 304] width 24 height 27
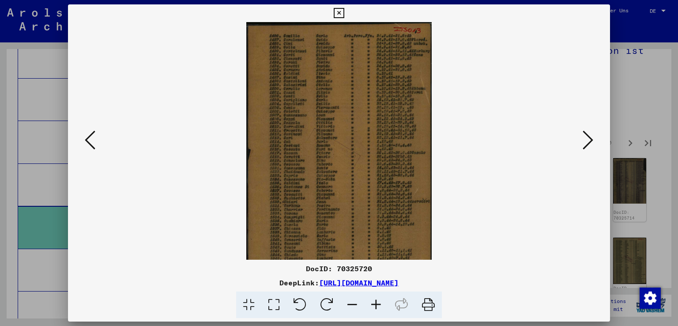
click at [375, 299] on icon at bounding box center [376, 304] width 24 height 27
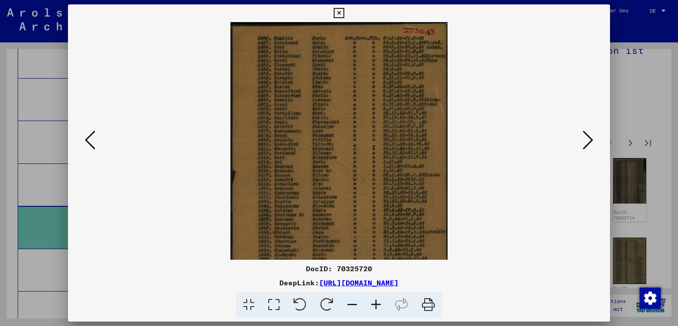
click at [375, 299] on icon at bounding box center [376, 304] width 24 height 27
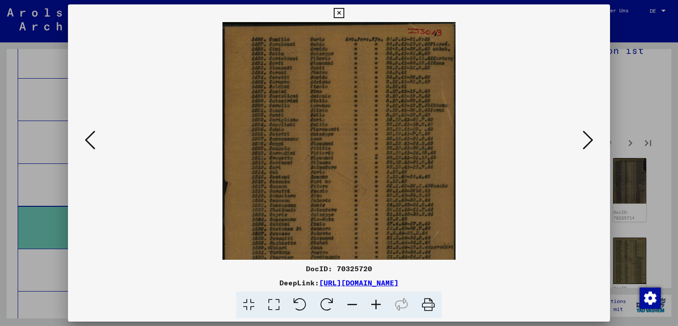
click at [375, 299] on icon at bounding box center [376, 304] width 24 height 27
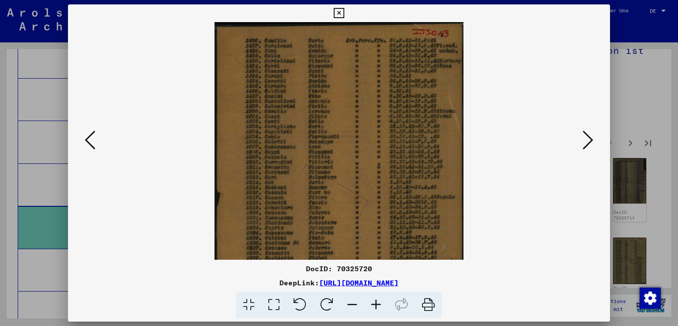
click at [375, 299] on icon at bounding box center [376, 304] width 24 height 27
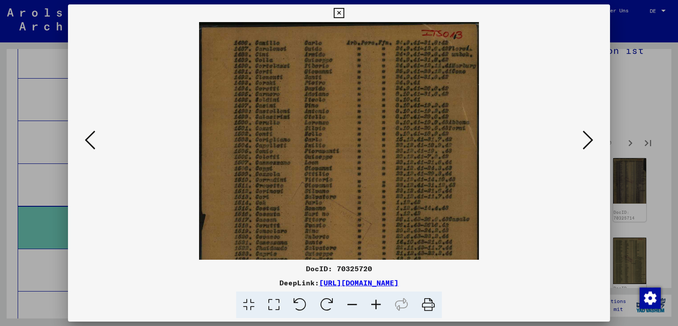
click at [375, 299] on icon at bounding box center [376, 304] width 24 height 27
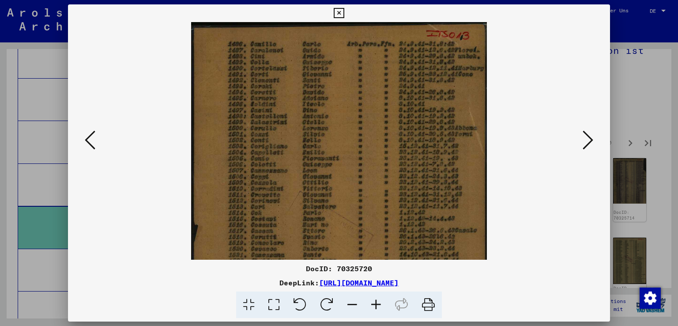
click at [375, 299] on icon at bounding box center [376, 304] width 24 height 27
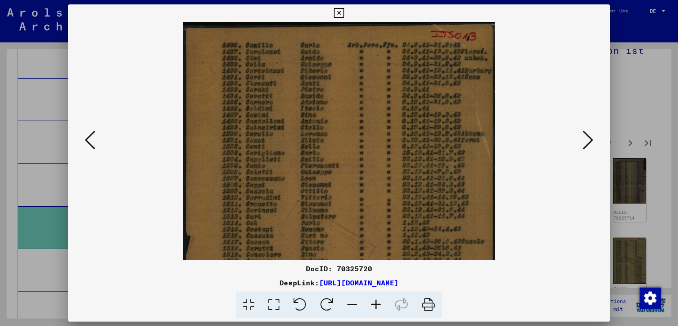
click at [375, 299] on icon at bounding box center [376, 304] width 24 height 27
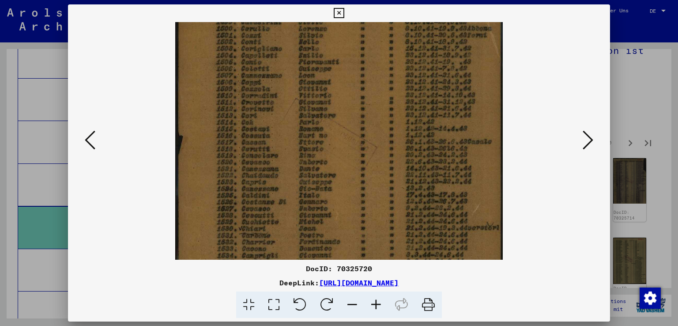
scroll to position [120, 0]
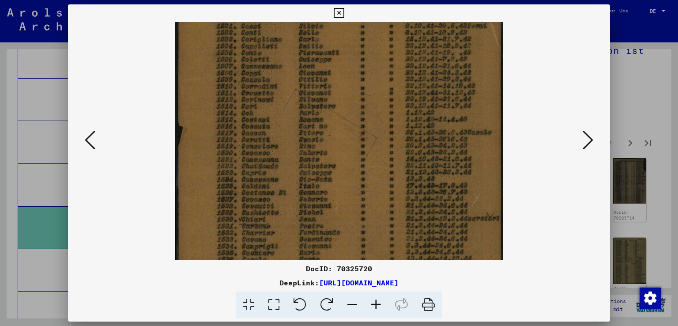
drag, startPoint x: 371, startPoint y: 208, endPoint x: 362, endPoint y: 91, distance: 117.4
click at [362, 91] on img at bounding box center [339, 131] width 328 height 458
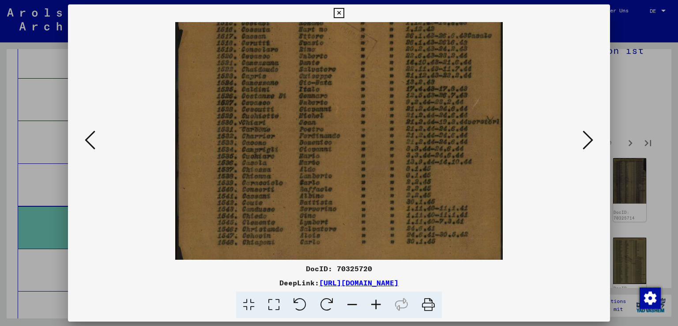
scroll to position [221, 0]
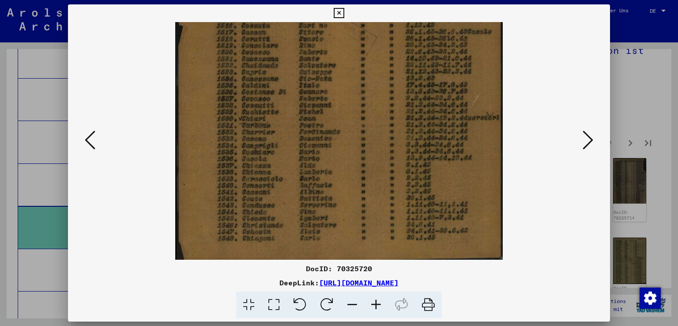
drag, startPoint x: 375, startPoint y: 212, endPoint x: 359, endPoint y: 98, distance: 115.5
click at [359, 98] on img at bounding box center [339, 30] width 328 height 458
click at [586, 132] on icon at bounding box center [588, 139] width 11 height 21
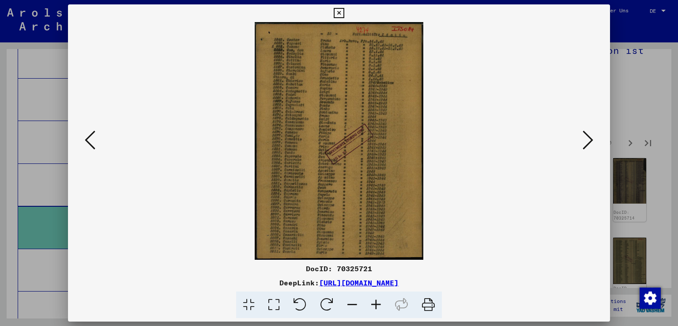
click at [375, 303] on icon at bounding box center [376, 304] width 24 height 27
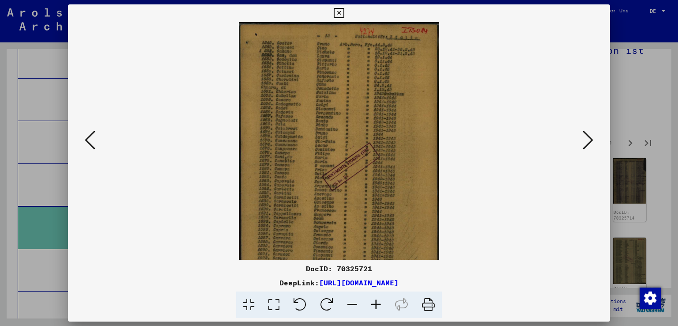
click at [375, 303] on icon at bounding box center [376, 304] width 24 height 27
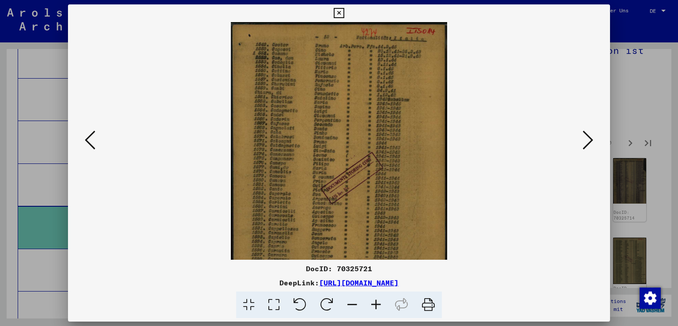
click at [375, 303] on icon at bounding box center [376, 304] width 24 height 27
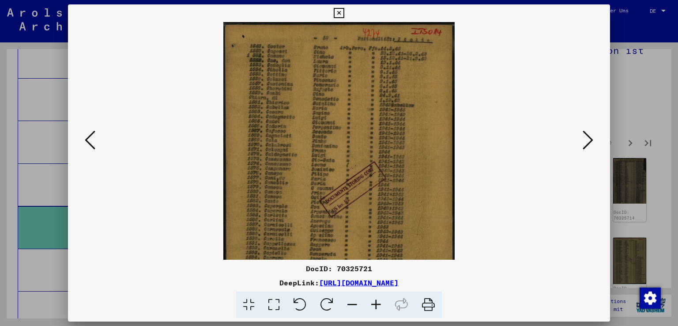
click at [375, 303] on icon at bounding box center [376, 304] width 24 height 27
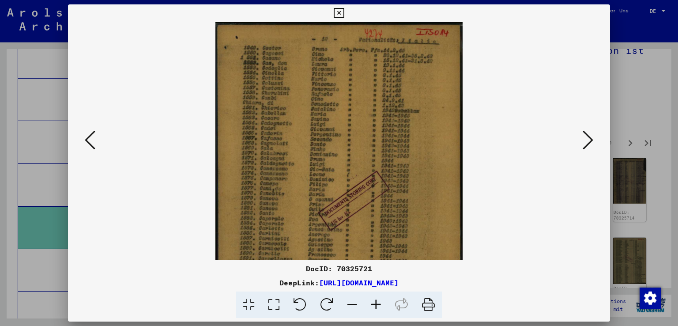
click at [375, 303] on icon at bounding box center [376, 304] width 24 height 27
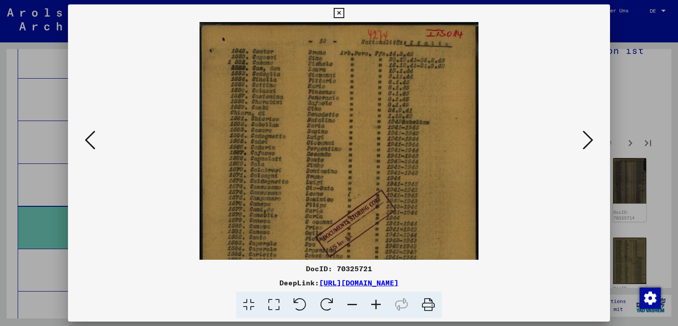
click at [375, 303] on icon at bounding box center [376, 304] width 24 height 27
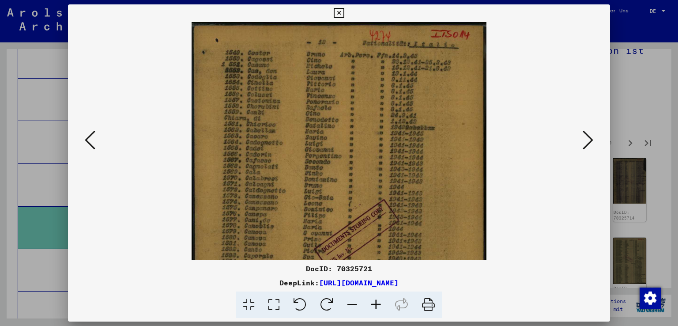
click at [375, 303] on icon at bounding box center [376, 304] width 24 height 27
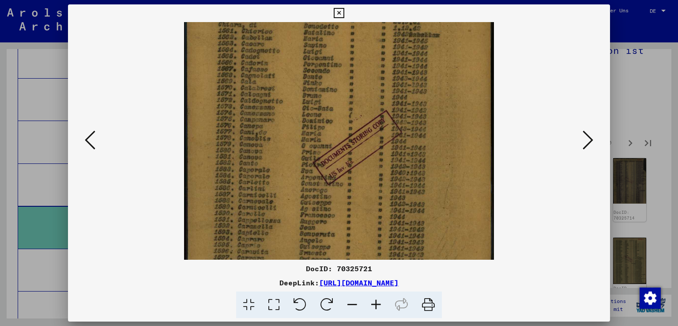
drag, startPoint x: 333, startPoint y: 197, endPoint x: 308, endPoint y: 89, distance: 111.1
click at [308, 90] on img at bounding box center [339, 142] width 310 height 436
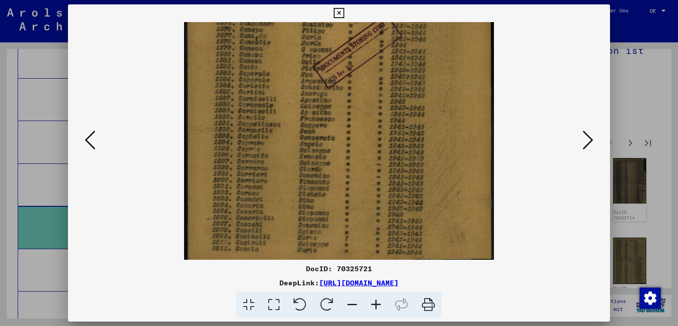
scroll to position [198, 0]
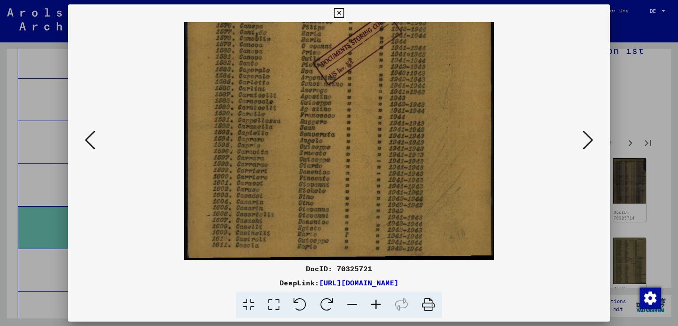
drag, startPoint x: 337, startPoint y: 211, endPoint x: 322, endPoint y: 99, distance: 112.2
click at [322, 99] on img at bounding box center [339, 42] width 310 height 436
click at [588, 136] on icon at bounding box center [588, 139] width 11 height 21
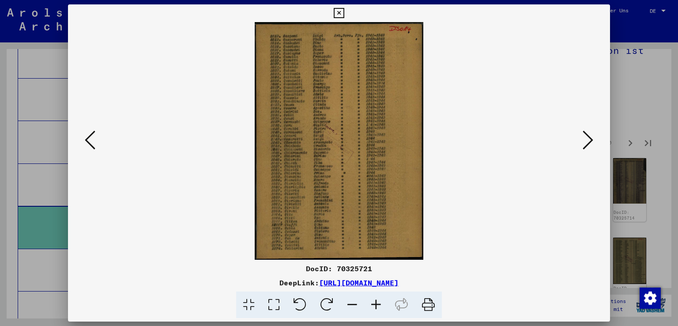
click at [375, 301] on icon at bounding box center [376, 304] width 24 height 27
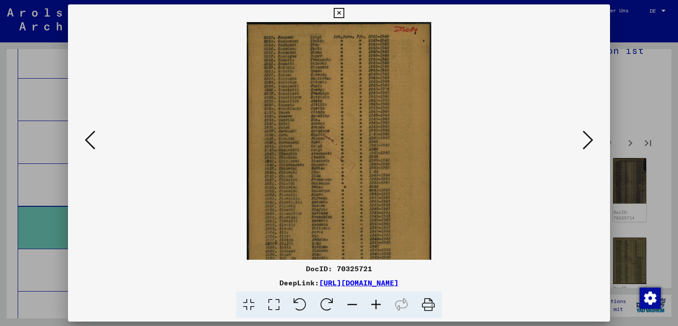
click at [375, 301] on icon at bounding box center [376, 304] width 24 height 27
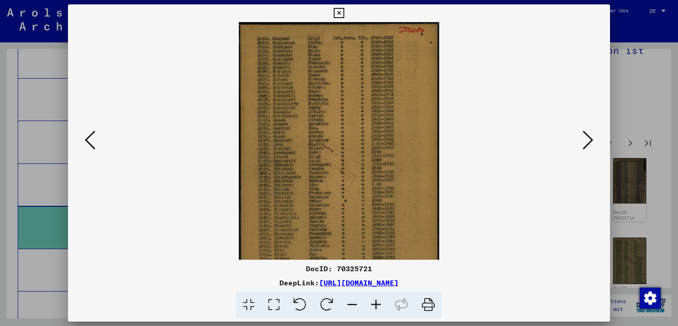
click at [375, 301] on icon at bounding box center [376, 304] width 24 height 27
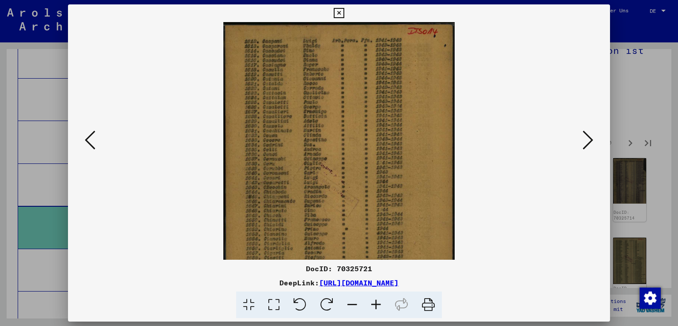
click at [375, 301] on icon at bounding box center [376, 304] width 24 height 27
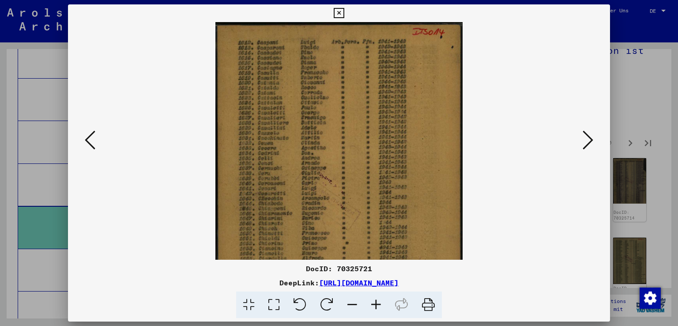
click at [375, 301] on icon at bounding box center [376, 304] width 24 height 27
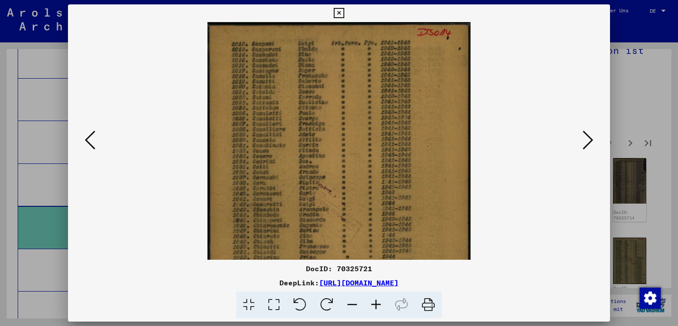
click at [375, 301] on icon at bounding box center [376, 304] width 24 height 27
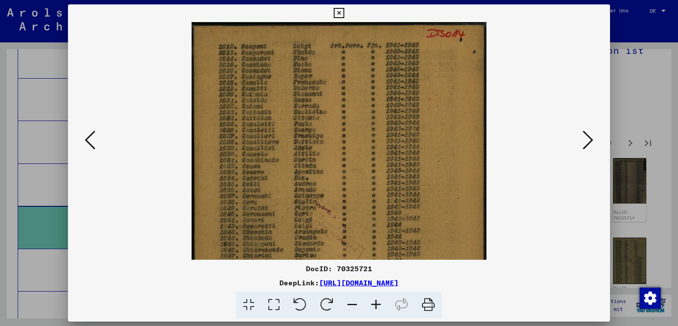
click at [375, 301] on icon at bounding box center [376, 304] width 24 height 27
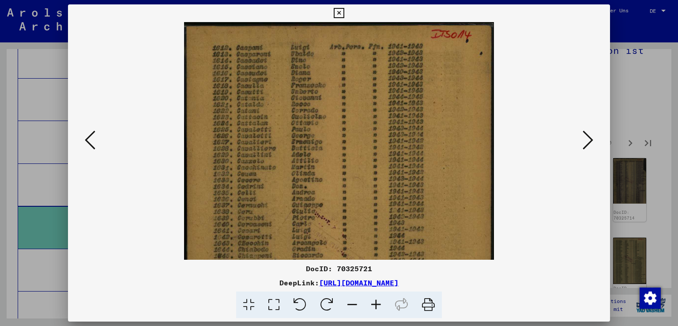
click at [375, 301] on icon at bounding box center [376, 304] width 24 height 27
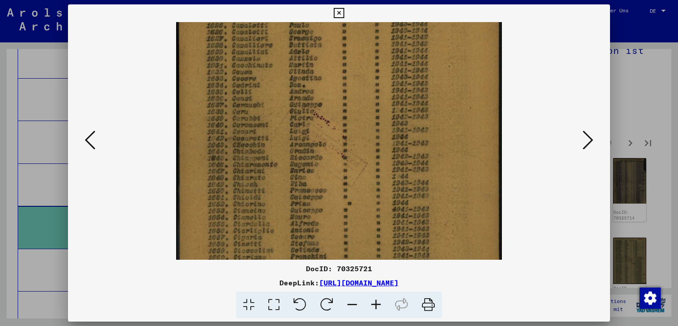
drag, startPoint x: 353, startPoint y: 226, endPoint x: 349, endPoint y: 118, distance: 107.4
click at [349, 118] on img at bounding box center [339, 142] width 326 height 458
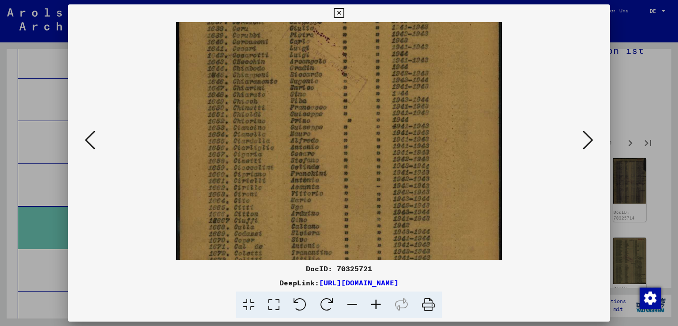
scroll to position [221, 0]
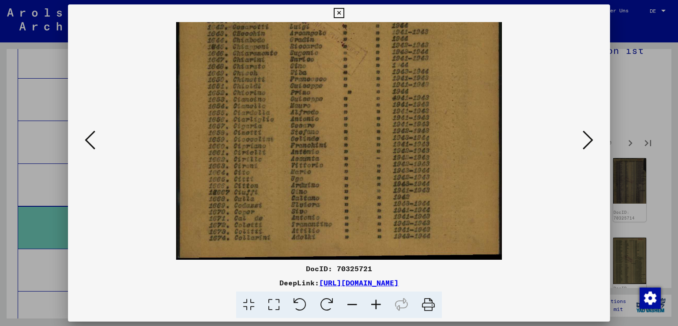
drag, startPoint x: 370, startPoint y: 218, endPoint x: 353, endPoint y: 81, distance: 137.9
click at [353, 81] on img at bounding box center [339, 30] width 326 height 458
click at [583, 133] on icon at bounding box center [588, 139] width 11 height 21
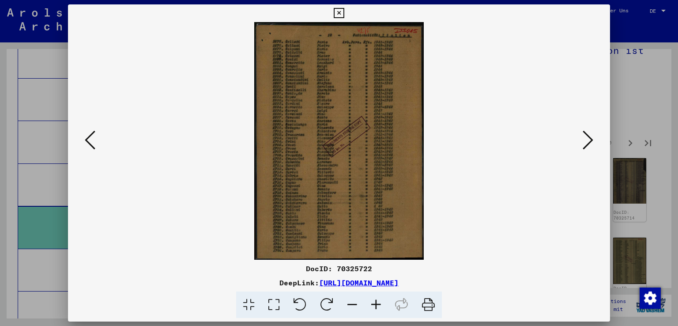
scroll to position [0, 0]
click at [376, 304] on icon at bounding box center [376, 304] width 24 height 27
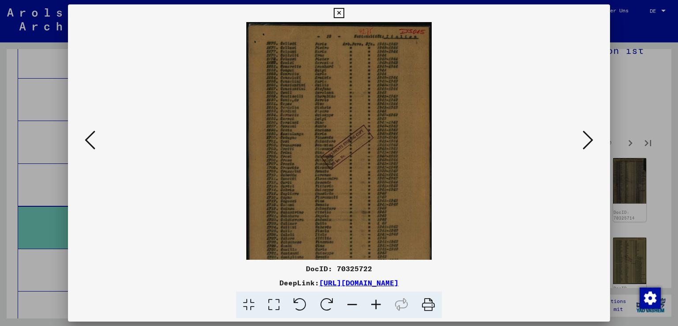
click at [376, 304] on icon at bounding box center [376, 304] width 24 height 27
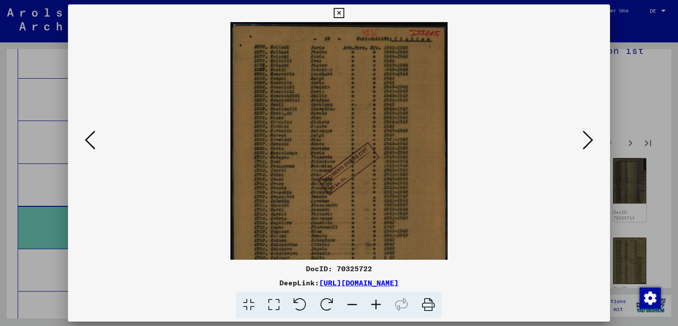
click at [376, 304] on icon at bounding box center [376, 304] width 24 height 27
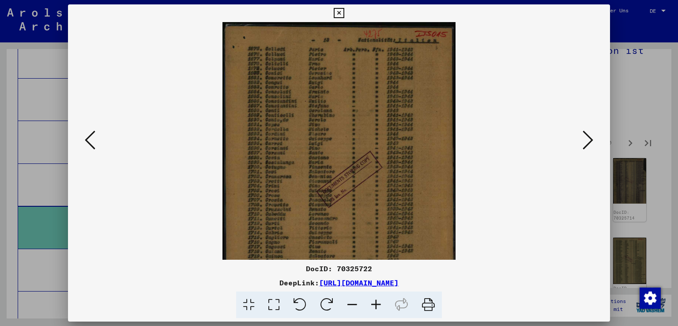
click at [376, 304] on icon at bounding box center [376, 304] width 24 height 27
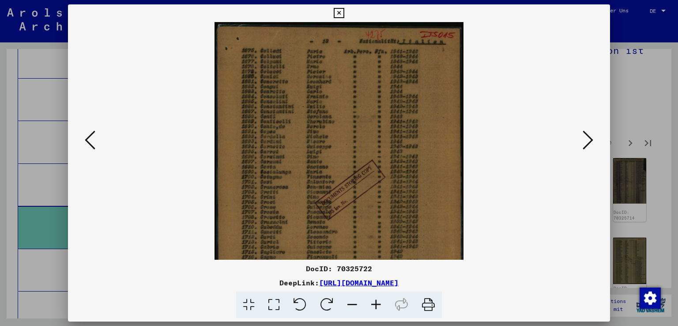
click at [376, 304] on icon at bounding box center [376, 304] width 24 height 27
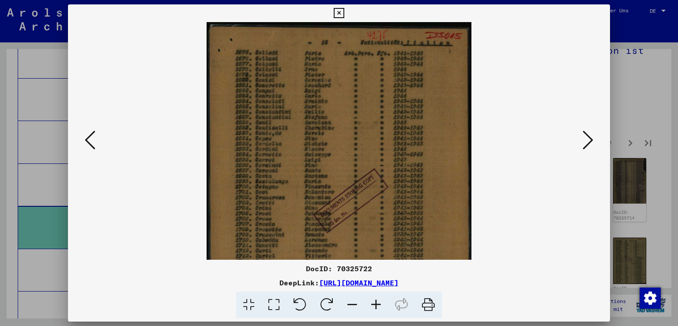
click at [376, 303] on icon at bounding box center [376, 304] width 24 height 27
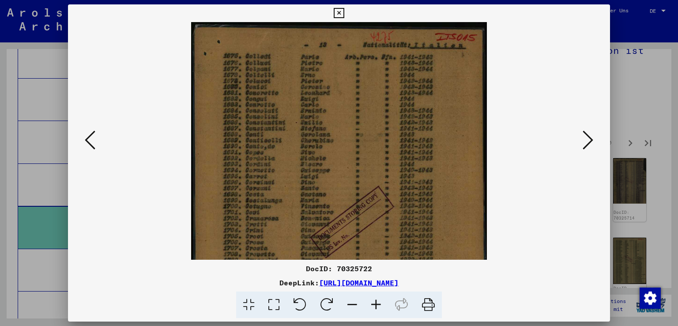
click at [375, 301] on icon at bounding box center [376, 304] width 24 height 27
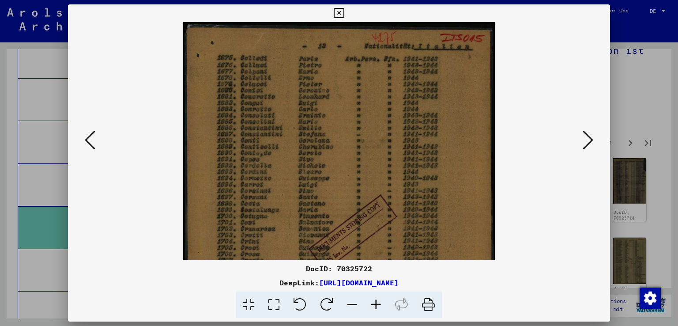
click at [375, 301] on icon at bounding box center [376, 304] width 24 height 27
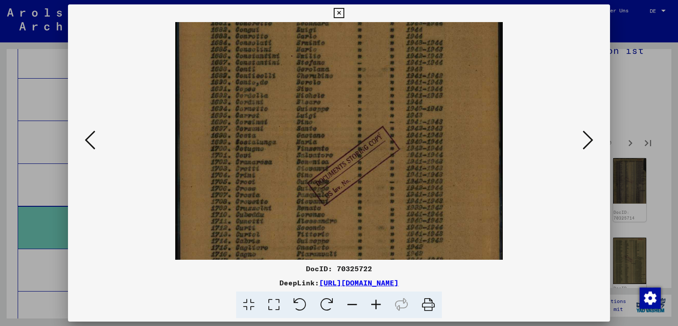
drag, startPoint x: 382, startPoint y: 216, endPoint x: 375, endPoint y: 140, distance: 75.8
click at [375, 140] on img at bounding box center [339, 174] width 328 height 458
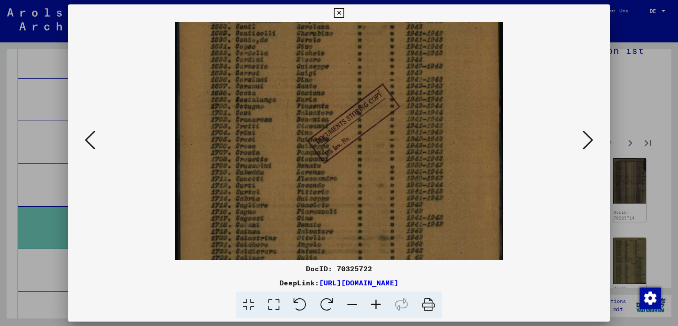
scroll to position [148, 0]
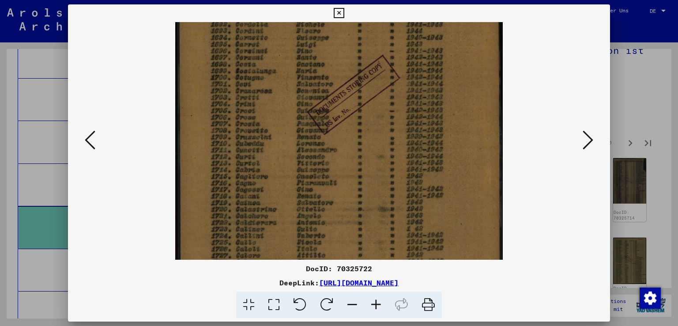
drag, startPoint x: 381, startPoint y: 197, endPoint x: 375, endPoint y: 130, distance: 67.4
click at [375, 130] on img at bounding box center [339, 103] width 328 height 458
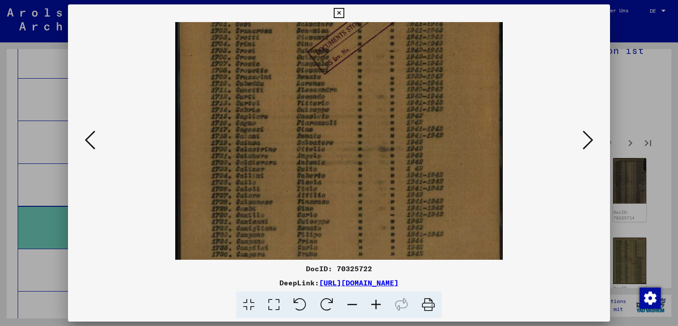
scroll to position [210, 0]
drag, startPoint x: 380, startPoint y: 203, endPoint x: 375, endPoint y: 144, distance: 59.9
click at [375, 144] on img at bounding box center [339, 41] width 328 height 458
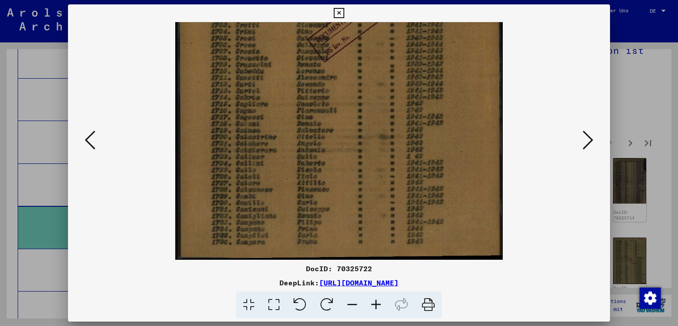
drag, startPoint x: 375, startPoint y: 203, endPoint x: 372, endPoint y: 180, distance: 22.8
click at [372, 180] on img at bounding box center [339, 30] width 328 height 458
click at [587, 132] on icon at bounding box center [588, 139] width 11 height 21
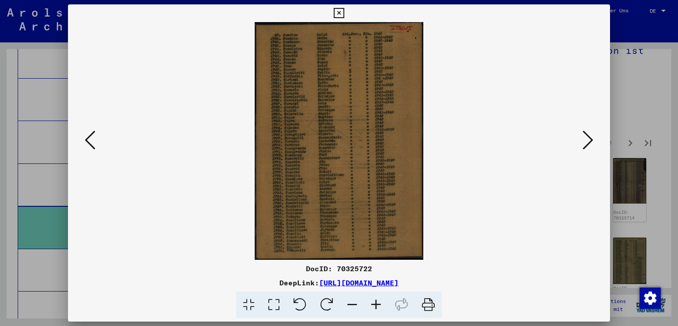
scroll to position [0, 0]
click at [380, 300] on icon at bounding box center [376, 304] width 24 height 27
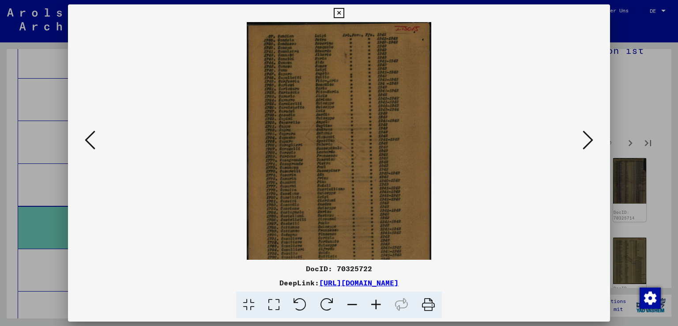
click at [380, 300] on icon at bounding box center [376, 304] width 24 height 27
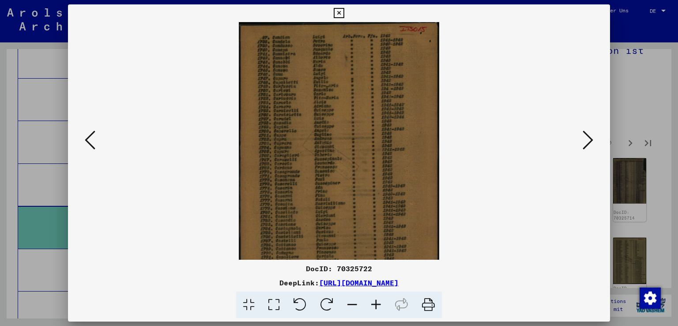
click at [380, 300] on icon at bounding box center [376, 304] width 24 height 27
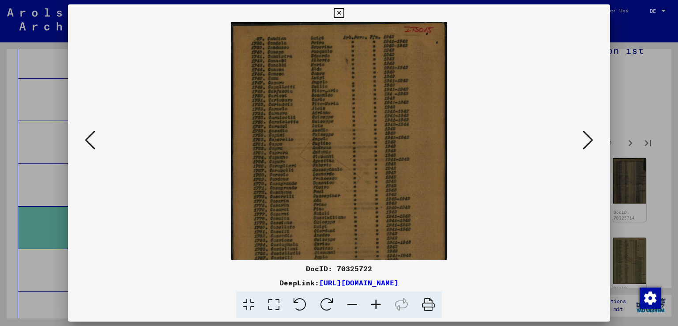
click at [380, 300] on icon at bounding box center [376, 304] width 24 height 27
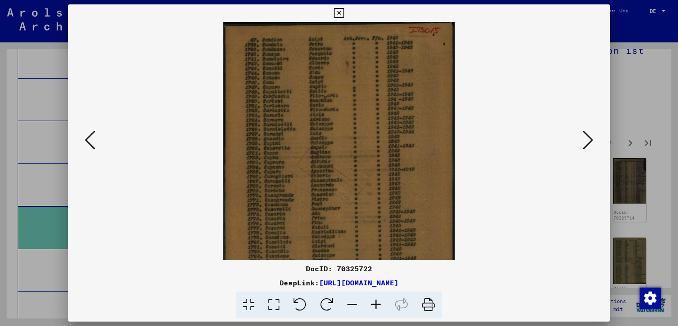
click at [380, 300] on icon at bounding box center [376, 304] width 24 height 27
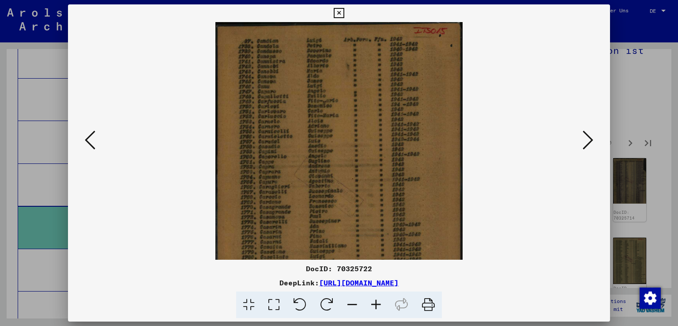
click at [380, 300] on icon at bounding box center [376, 304] width 24 height 27
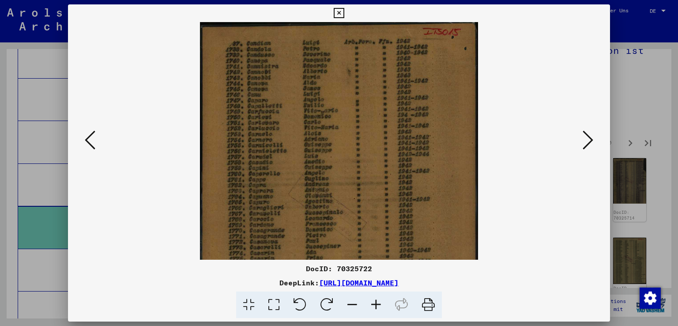
click at [380, 300] on icon at bounding box center [376, 304] width 24 height 27
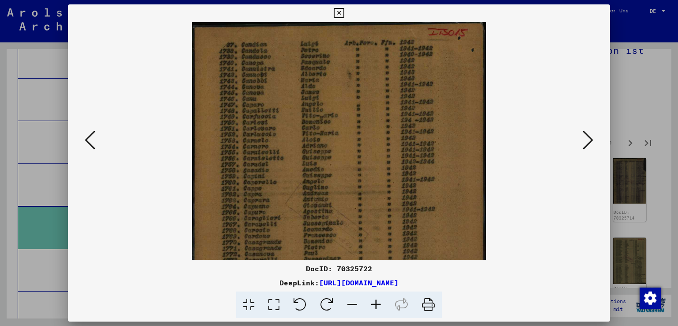
click at [380, 300] on icon at bounding box center [376, 304] width 24 height 27
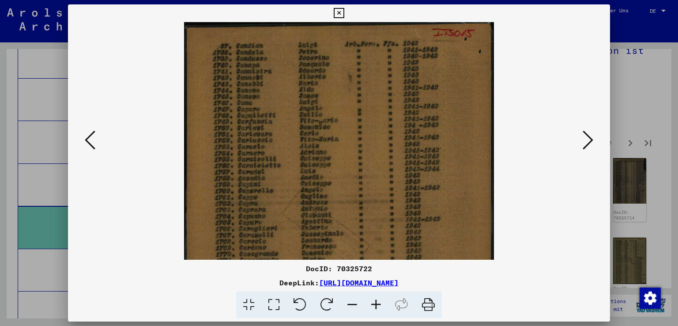
click at [380, 300] on icon at bounding box center [376, 304] width 24 height 27
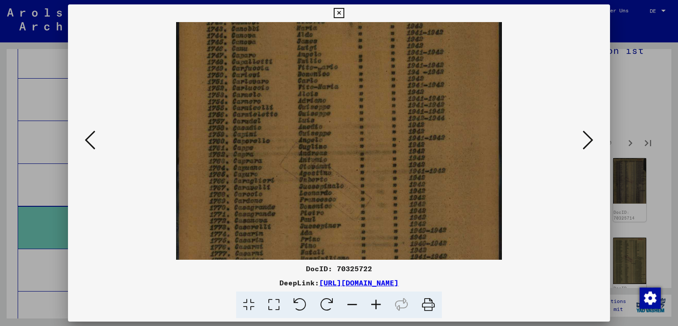
drag, startPoint x: 401, startPoint y: 207, endPoint x: 393, endPoint y: 149, distance: 58.4
click at [393, 149] on img at bounding box center [338, 193] width 325 height 458
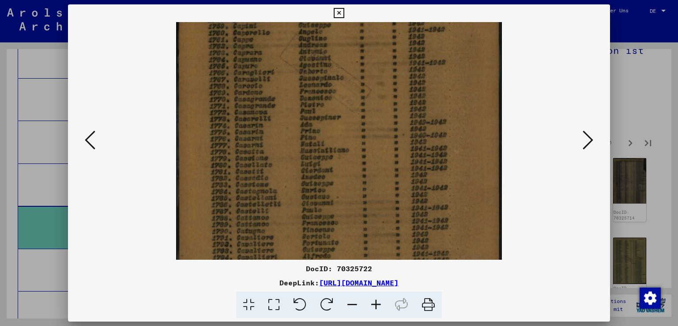
drag, startPoint x: 392, startPoint y: 216, endPoint x: 383, endPoint y: 108, distance: 108.2
click at [383, 108] on img at bounding box center [338, 84] width 325 height 458
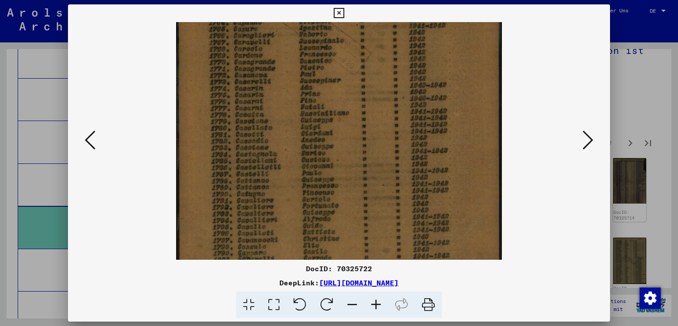
scroll to position [221, 0]
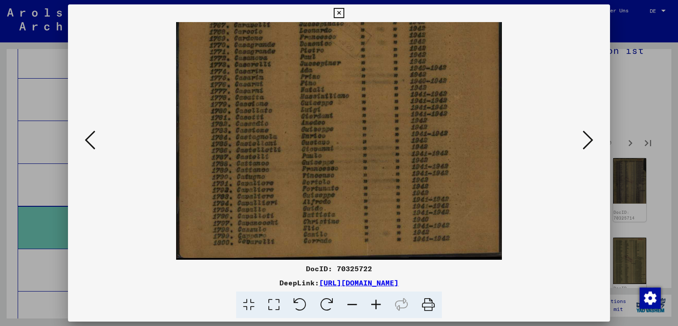
drag, startPoint x: 382, startPoint y: 202, endPoint x: 377, endPoint y: 103, distance: 99.5
click at [377, 103] on img at bounding box center [338, 30] width 325 height 458
click at [588, 134] on icon at bounding box center [588, 139] width 11 height 21
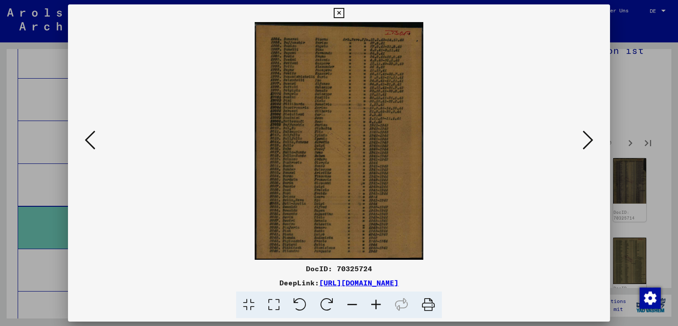
scroll to position [0, 0]
click at [378, 306] on icon at bounding box center [376, 304] width 24 height 27
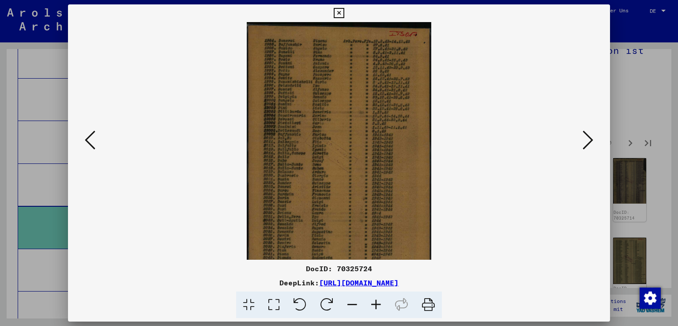
click at [378, 306] on icon at bounding box center [376, 304] width 24 height 27
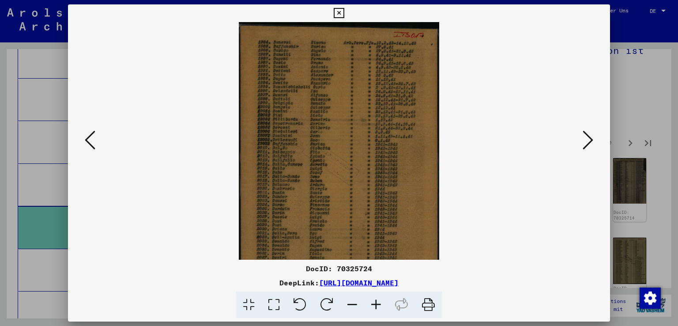
click at [378, 304] on icon at bounding box center [376, 304] width 24 height 27
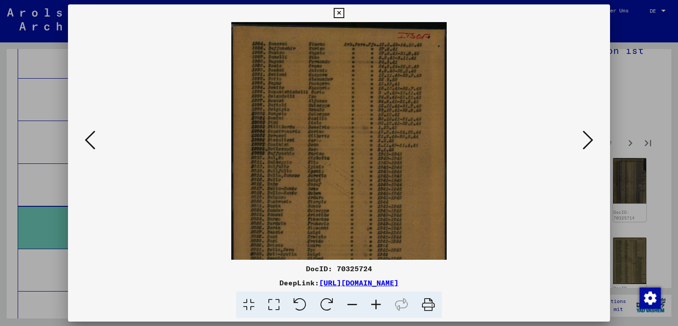
click at [377, 304] on icon at bounding box center [376, 304] width 24 height 27
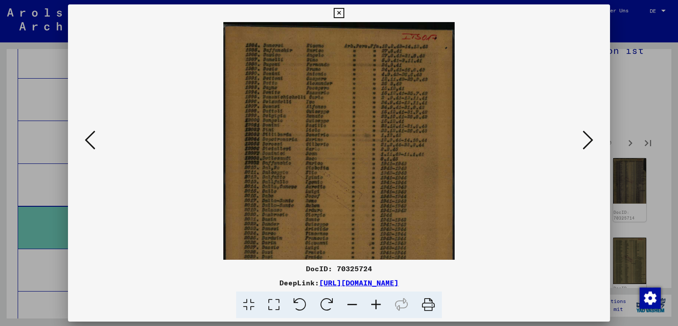
click at [377, 304] on icon at bounding box center [376, 304] width 24 height 27
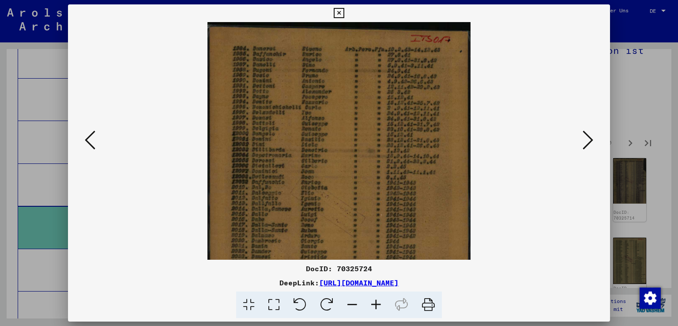
click at [377, 304] on icon at bounding box center [376, 304] width 24 height 27
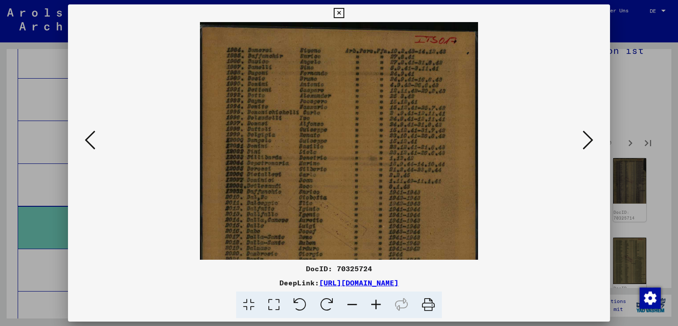
click at [377, 303] on icon at bounding box center [376, 304] width 24 height 27
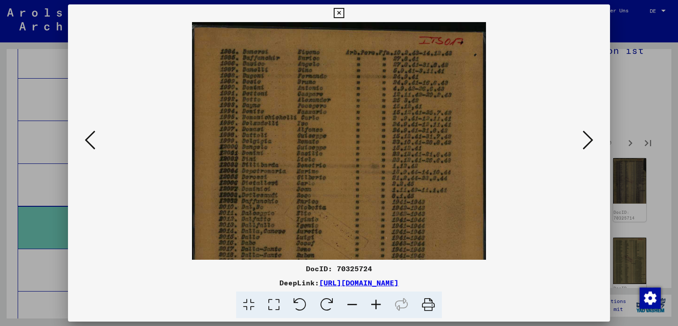
click at [377, 303] on icon at bounding box center [376, 304] width 24 height 27
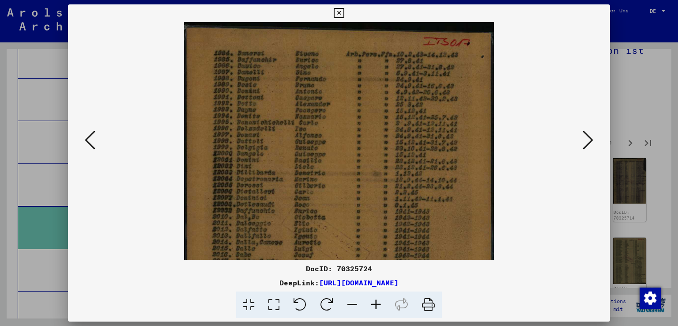
click at [377, 303] on icon at bounding box center [376, 304] width 24 height 27
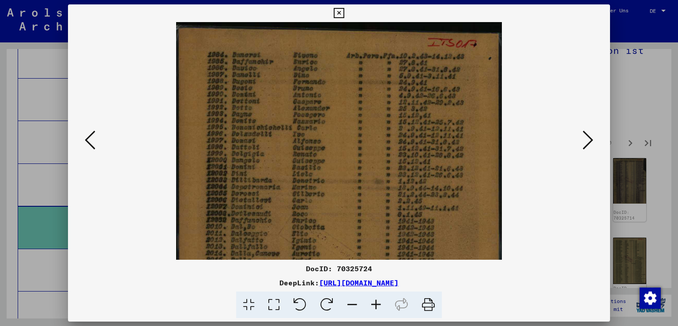
click at [377, 303] on icon at bounding box center [376, 304] width 24 height 27
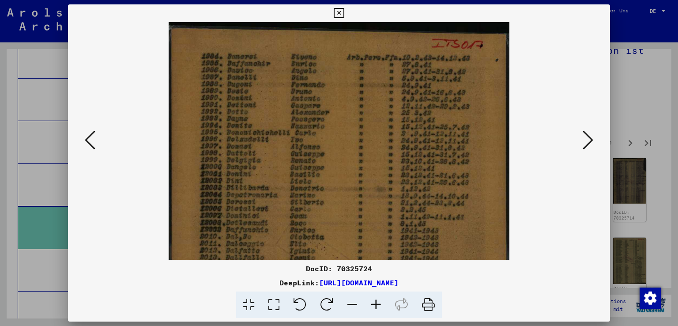
click at [377, 303] on icon at bounding box center [376, 304] width 24 height 27
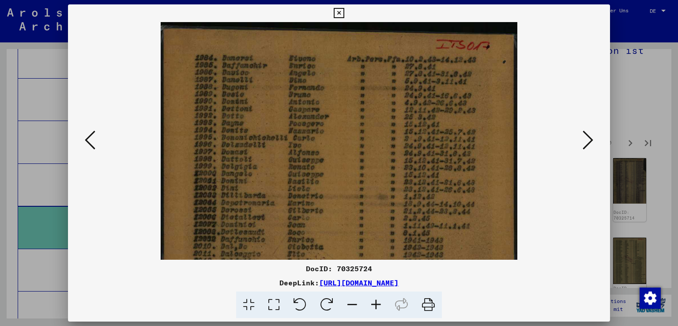
click at [636, 100] on div at bounding box center [339, 163] width 678 height 326
